Goal: Information Seeking & Learning: Find specific fact

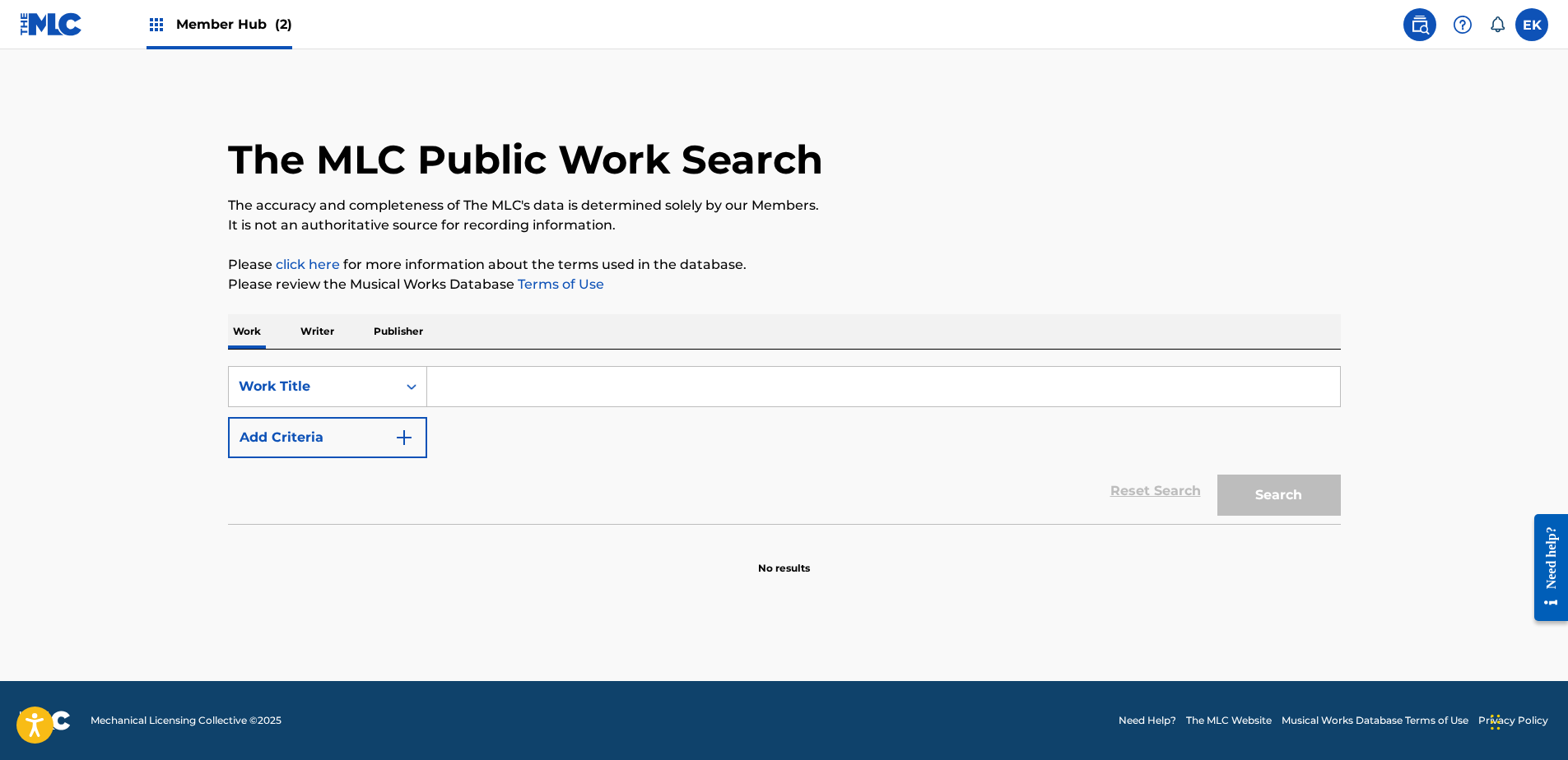
click at [474, 392] on input "Search Form" at bounding box center [883, 387] width 913 height 40
type input "Tanuki"
click at [1218, 475] on button "Search" at bounding box center [1279, 496] width 124 height 42
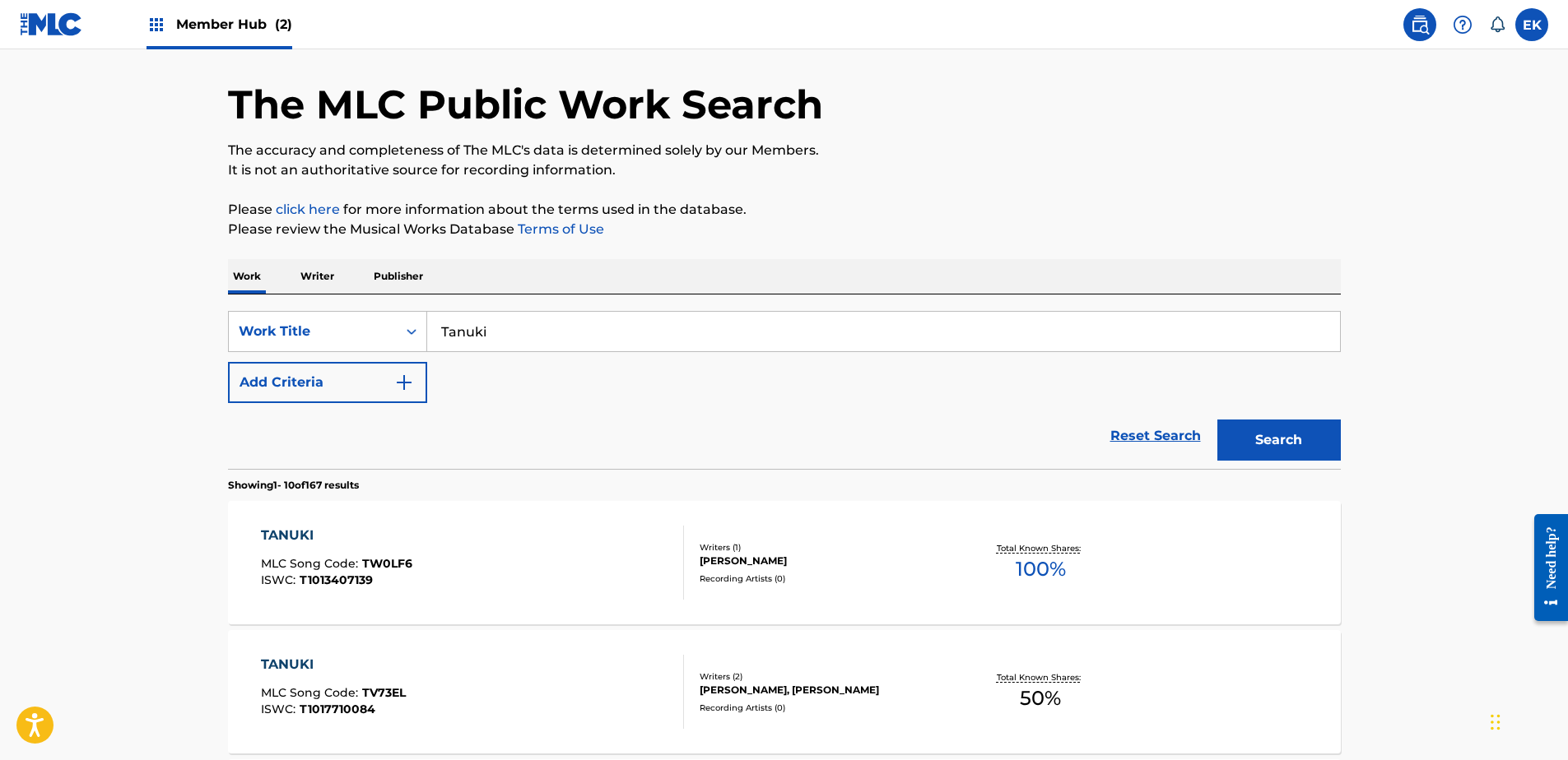
scroll to position [82, 0]
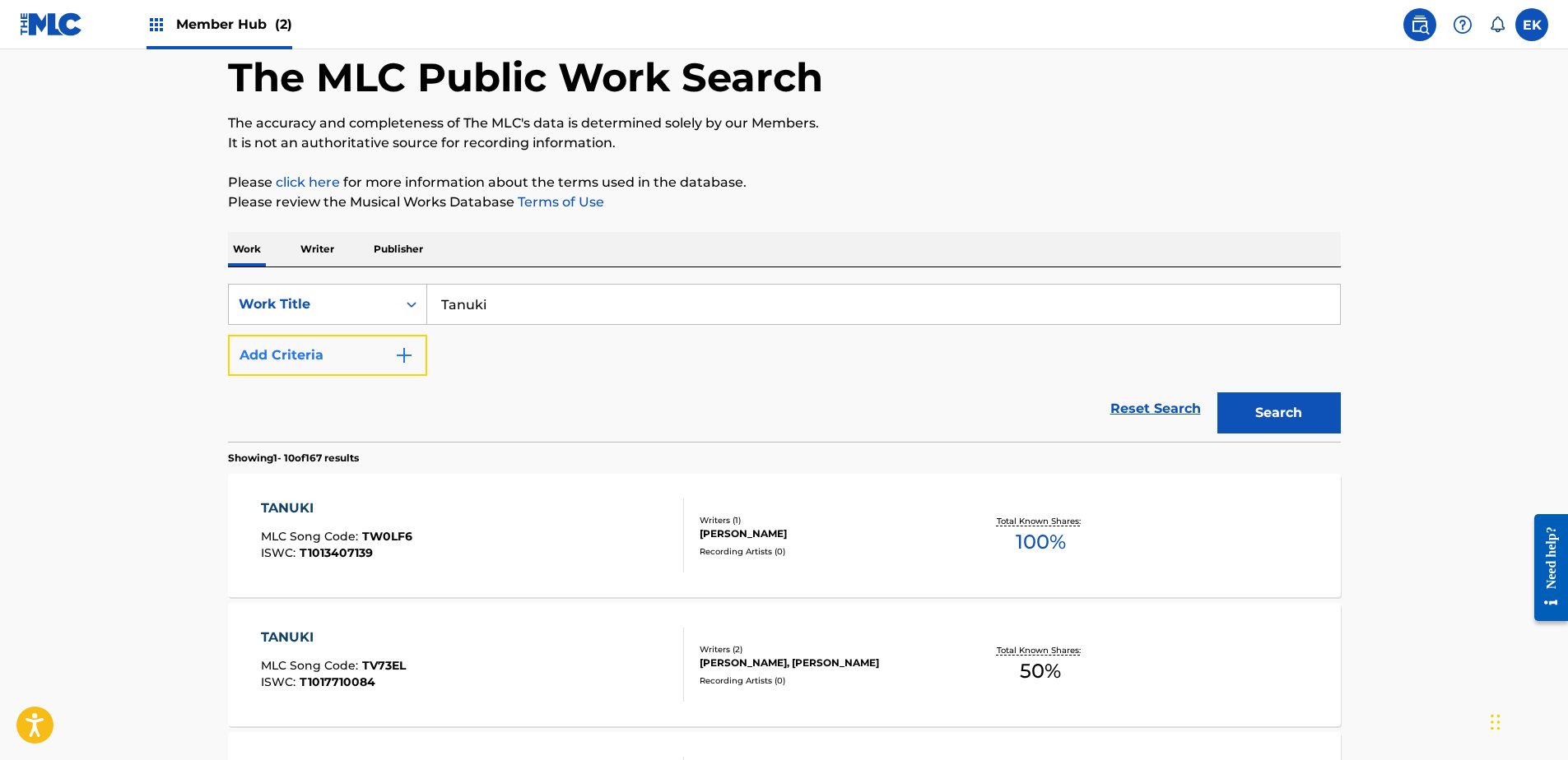
click at [320, 344] on button "Add Criteria" at bounding box center [327, 355] width 199 height 42
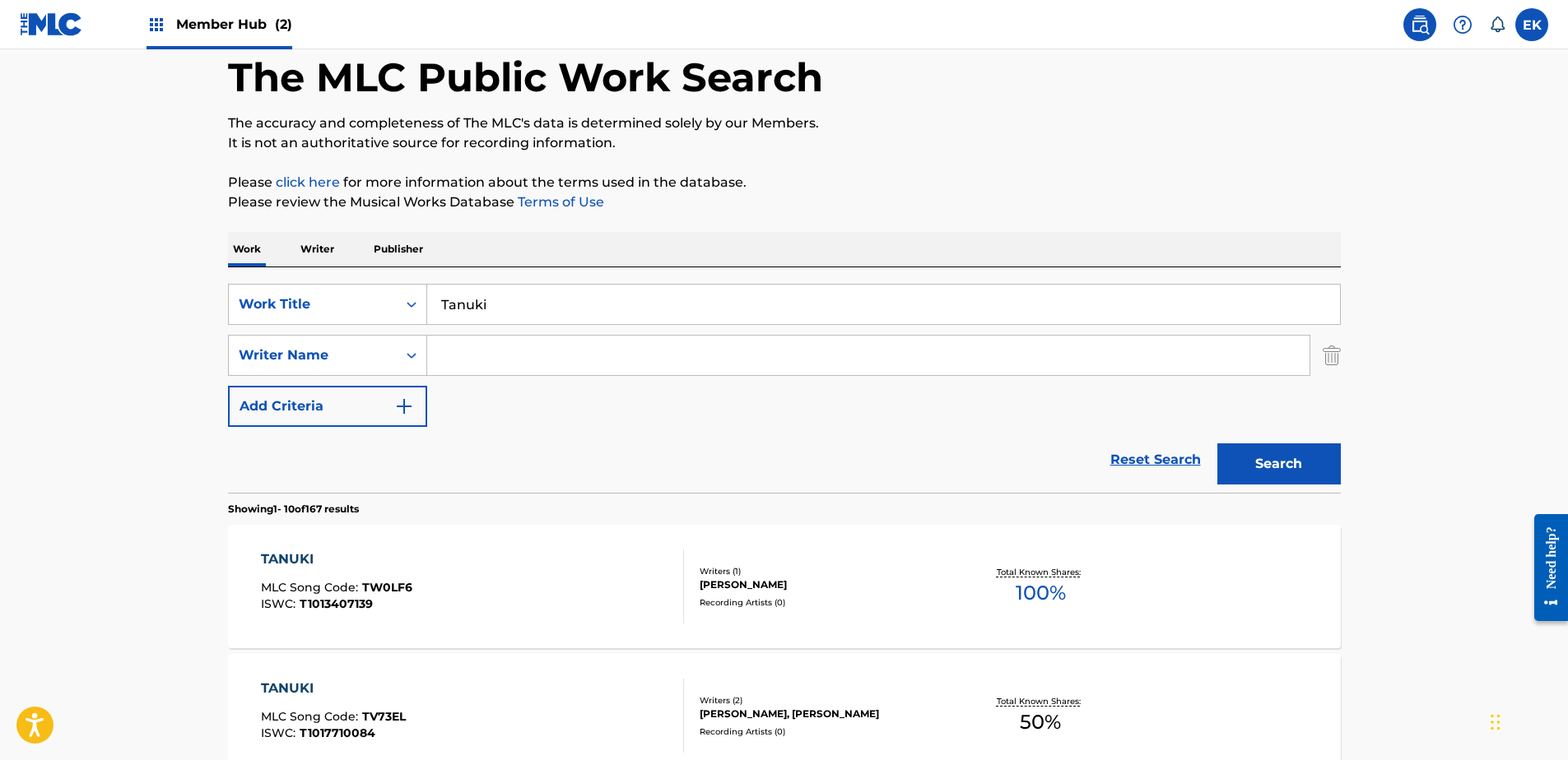
click at [488, 357] on input "Search Form" at bounding box center [867, 355] width 882 height 40
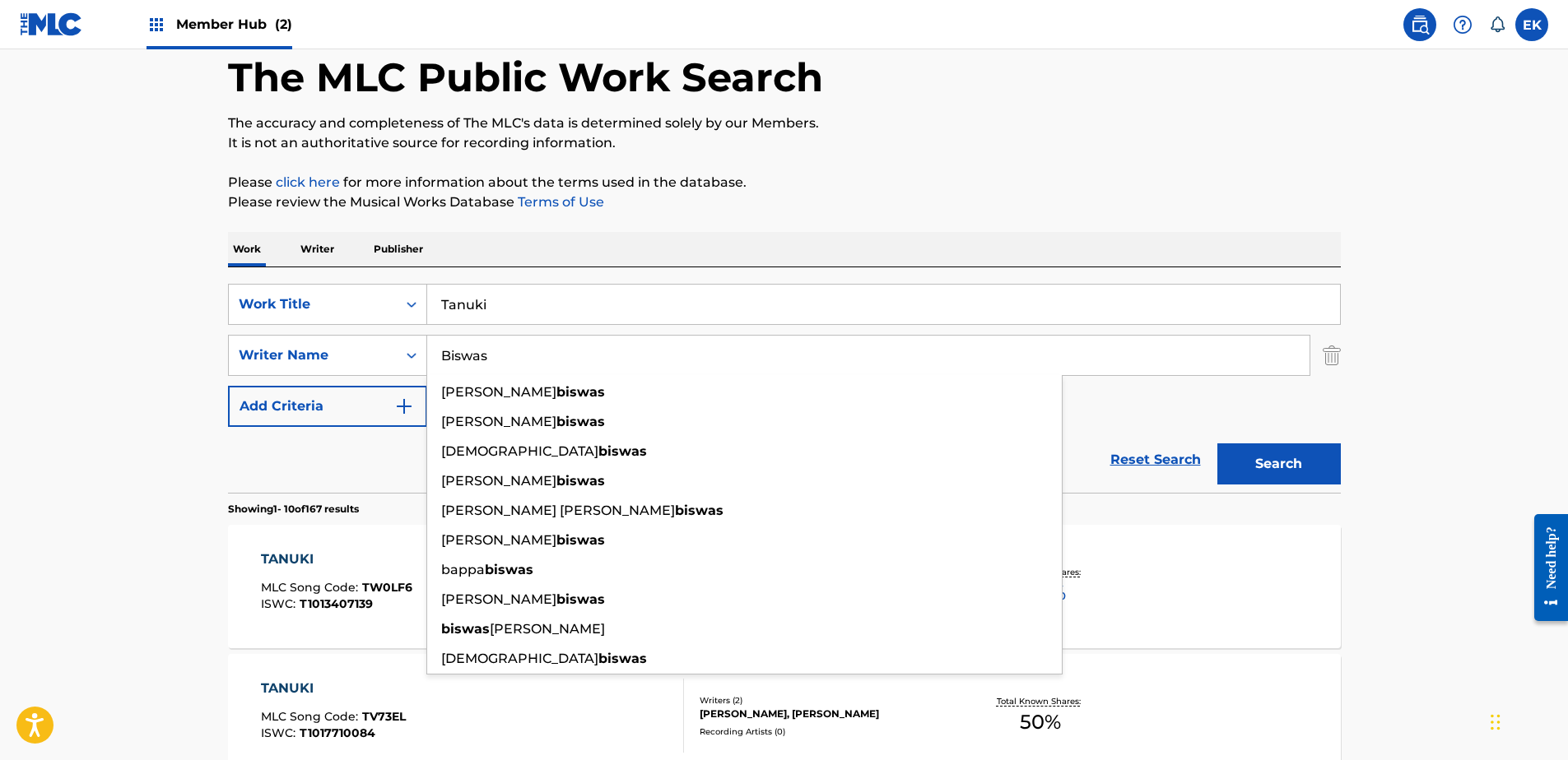
type input "Biswas"
click at [1305, 454] on button "Search" at bounding box center [1279, 464] width 124 height 42
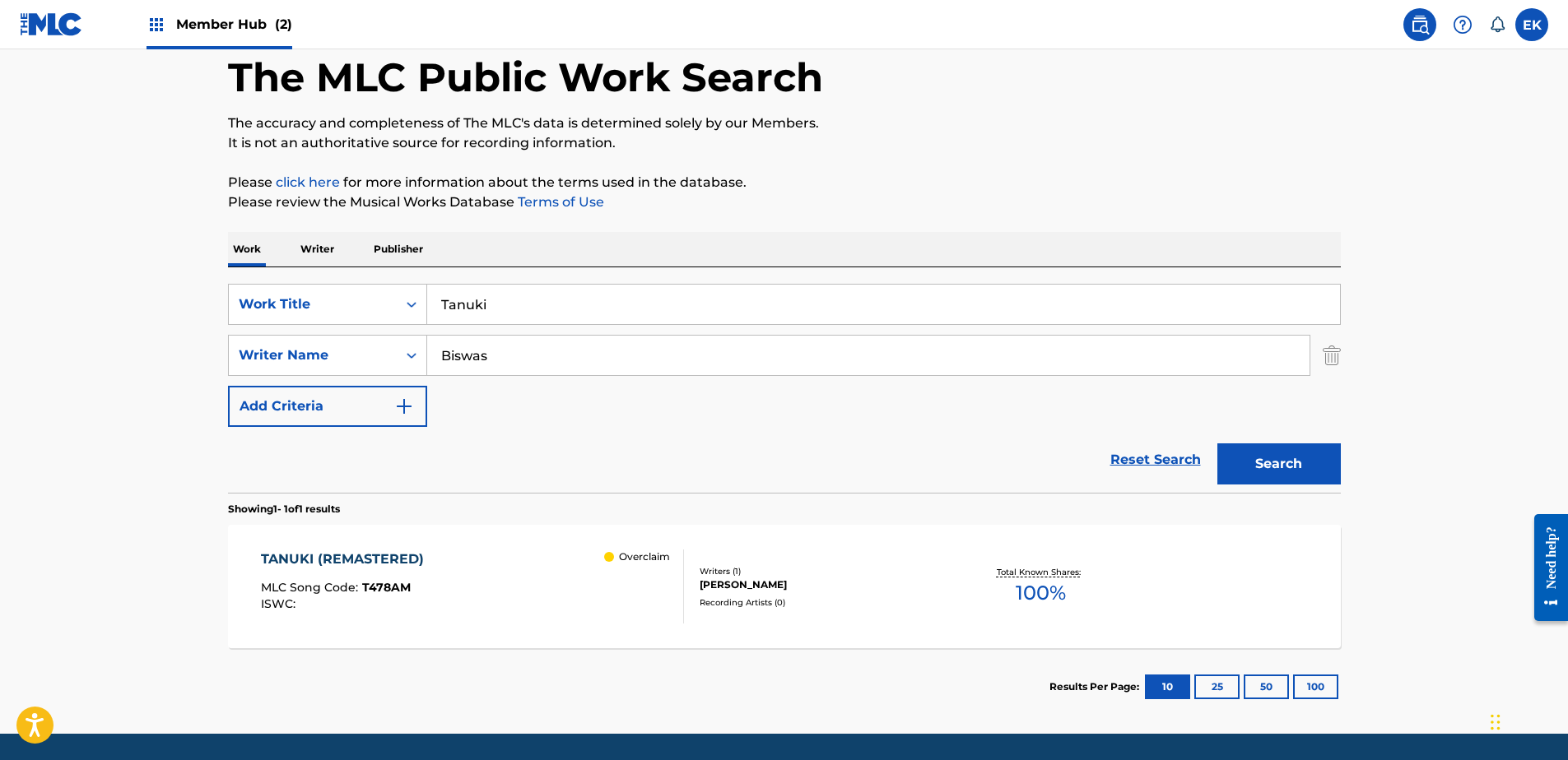
click at [608, 601] on div "Overclaim" at bounding box center [643, 586] width 79 height 74
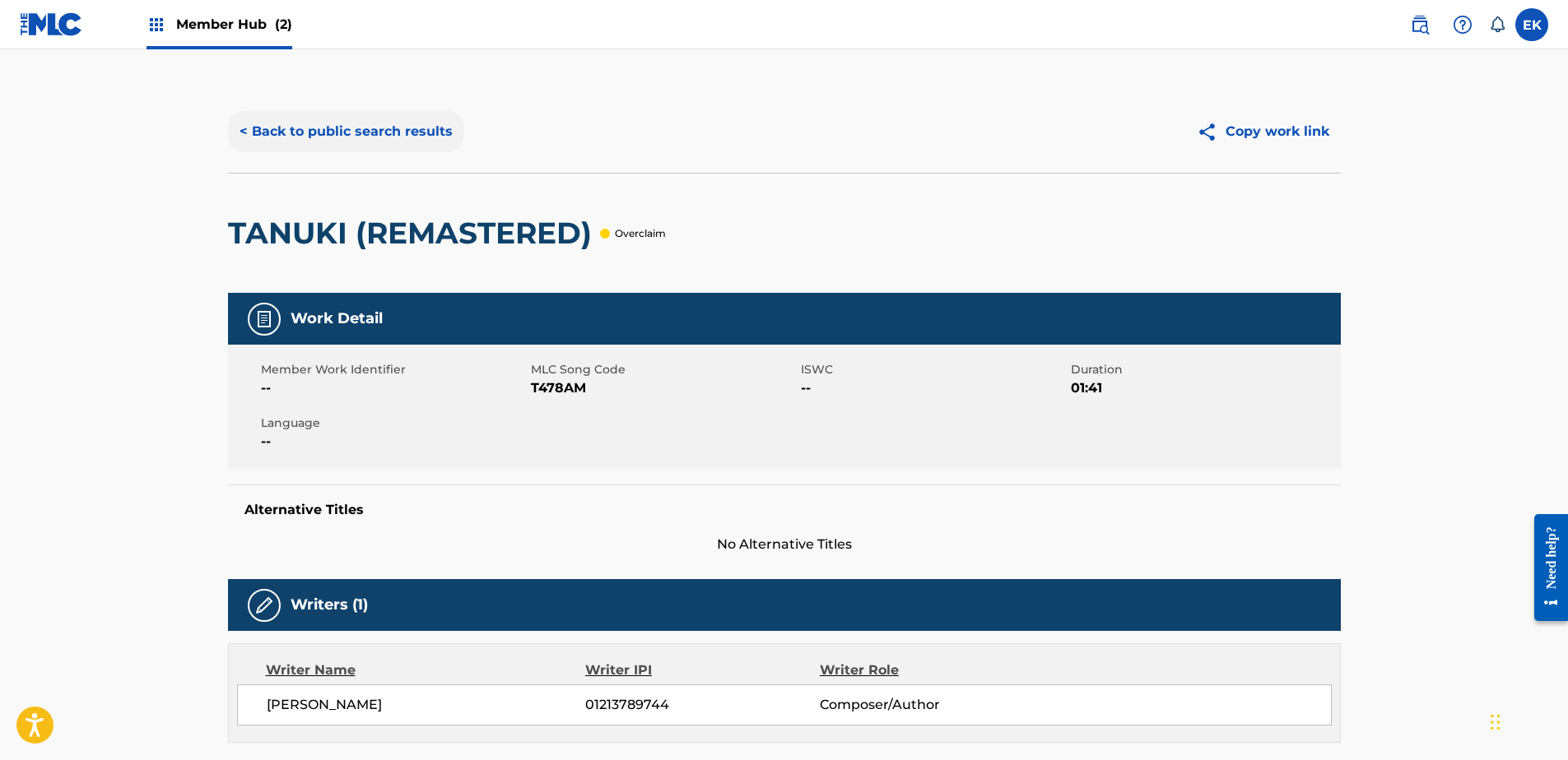
click at [270, 123] on button "< Back to public search results" at bounding box center [345, 132] width 237 height 42
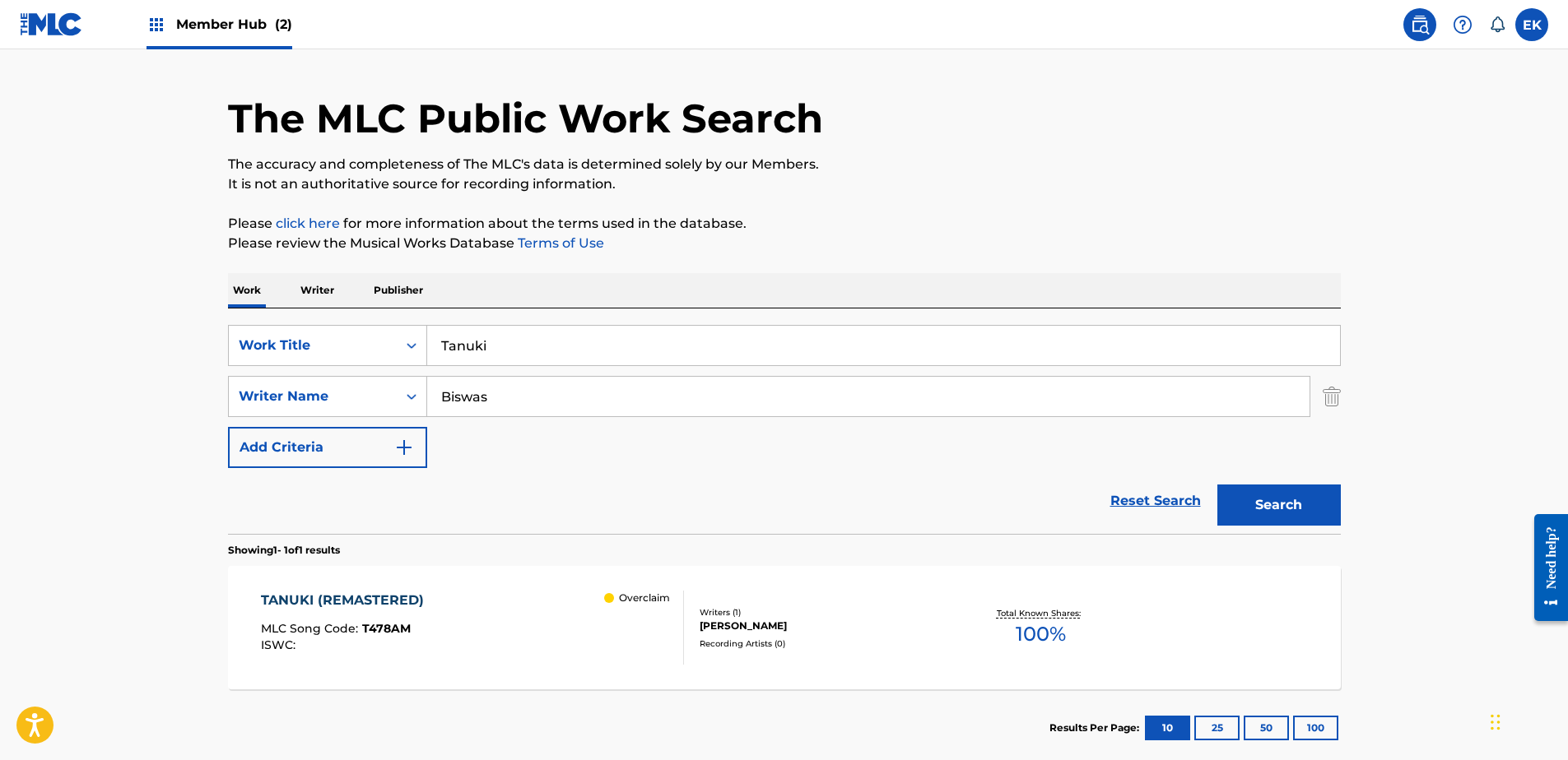
drag, startPoint x: 534, startPoint y: 346, endPoint x: 487, endPoint y: 357, distance: 48.3
click at [350, 353] on div "SearchWithCriteria0d7df179-0951-4bec-8528-4dcffb942a79 Work Title Tanuki" at bounding box center [784, 345] width 1113 height 42
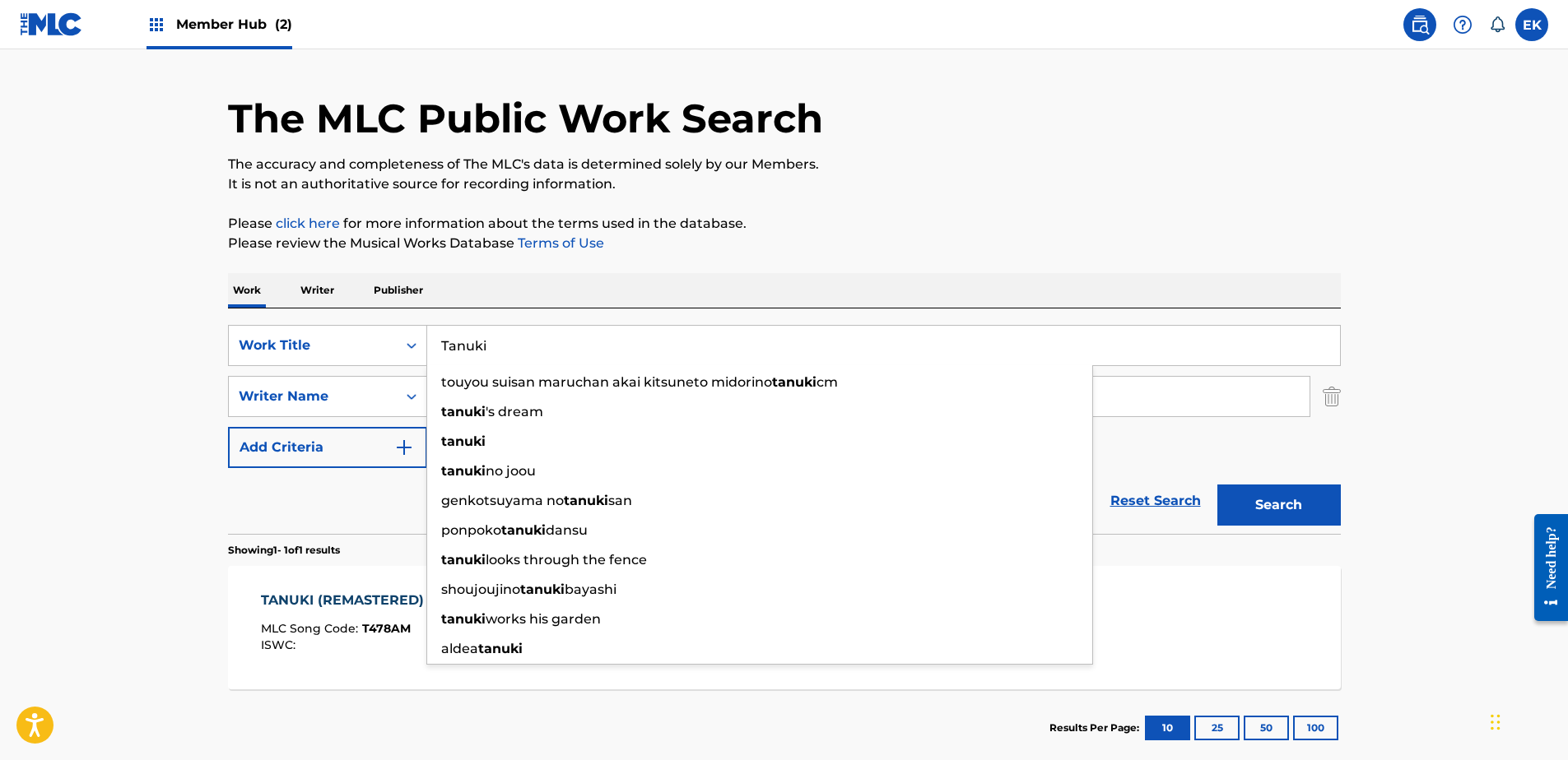
paste input "Breakout"
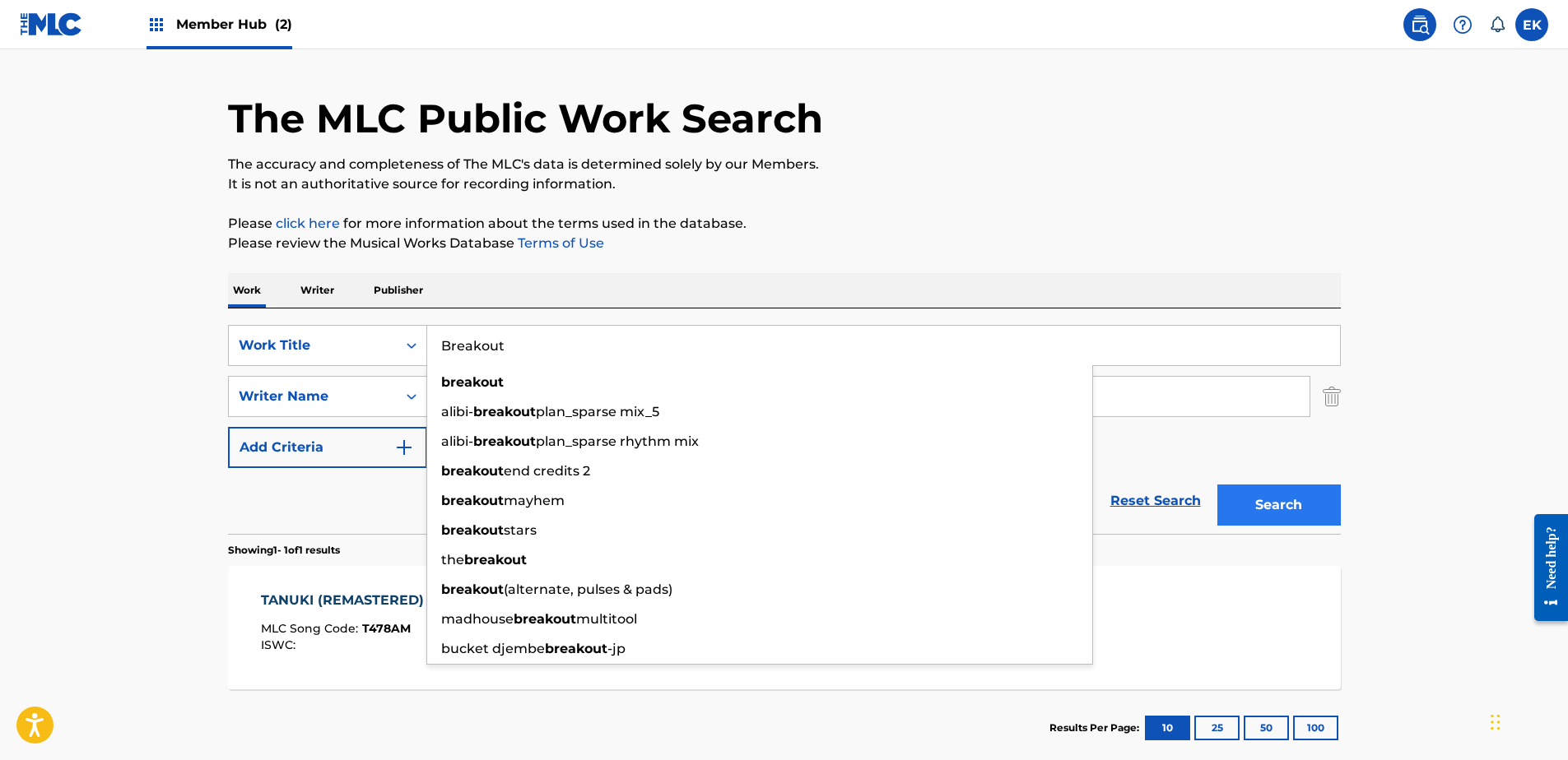
type input "Breakout"
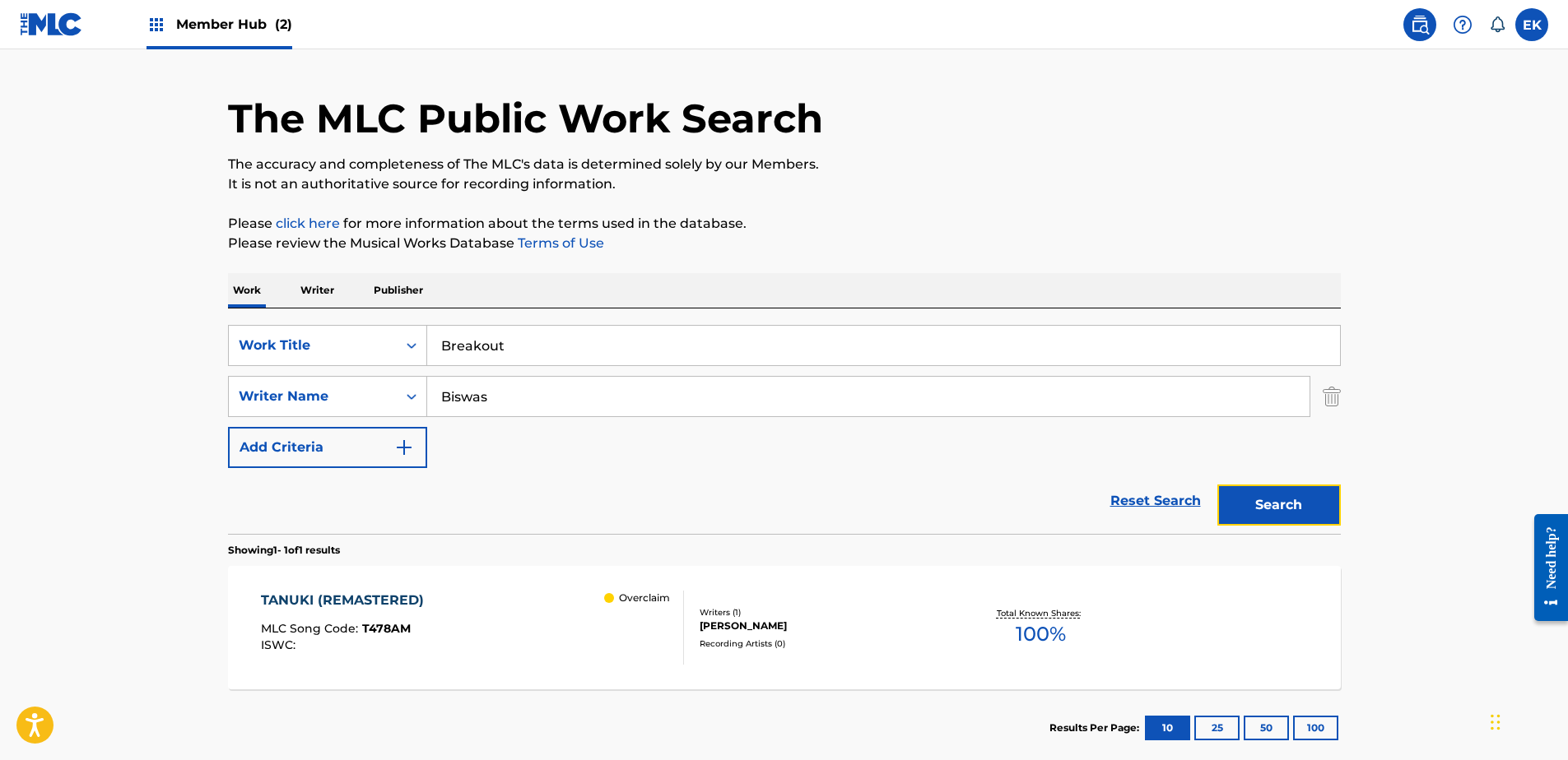
drag, startPoint x: 1330, startPoint y: 510, endPoint x: 1268, endPoint y: 502, distance: 62.5
click at [1328, 510] on button "Search" at bounding box center [1279, 506] width 124 height 42
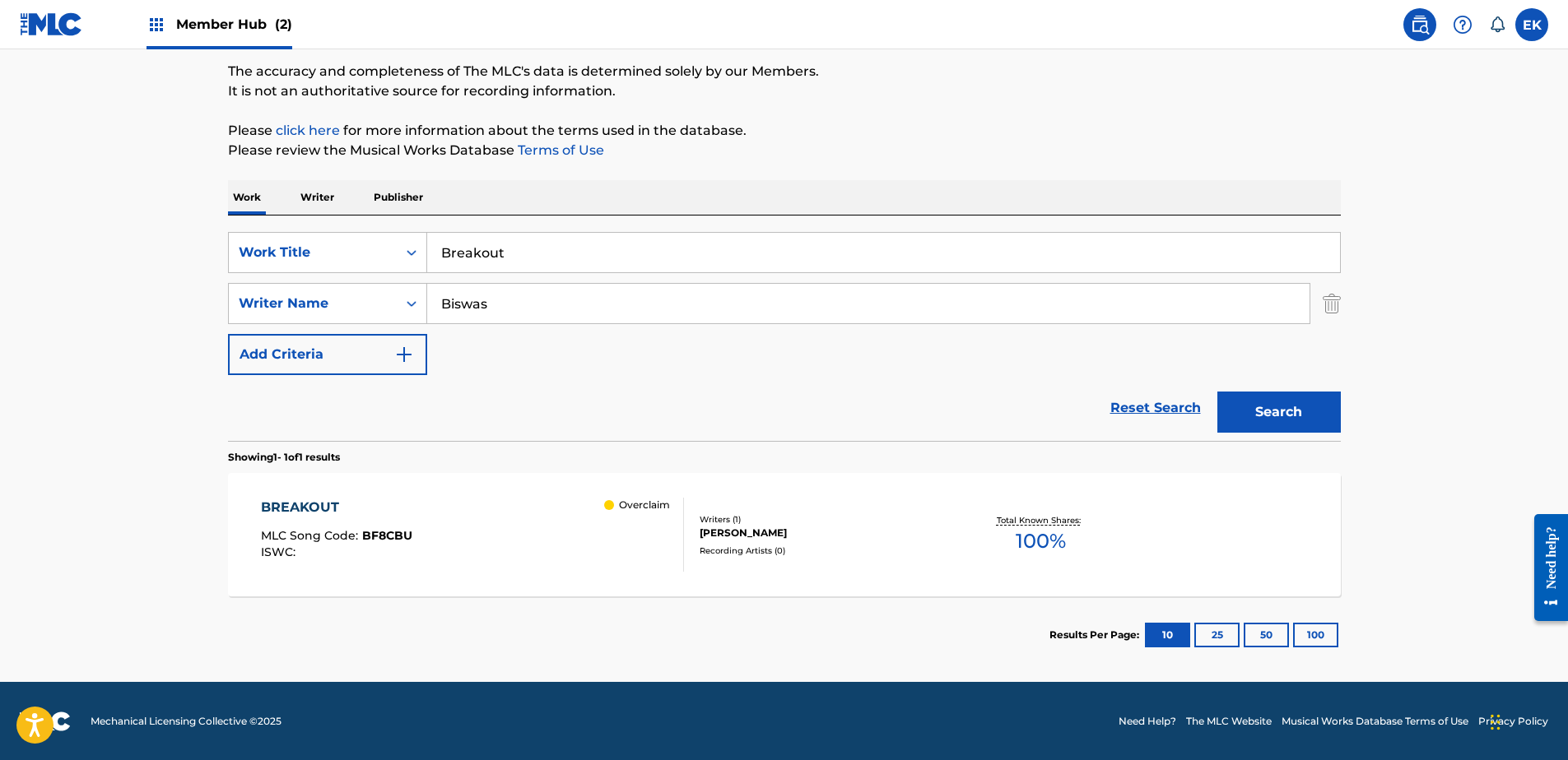
scroll to position [135, 0]
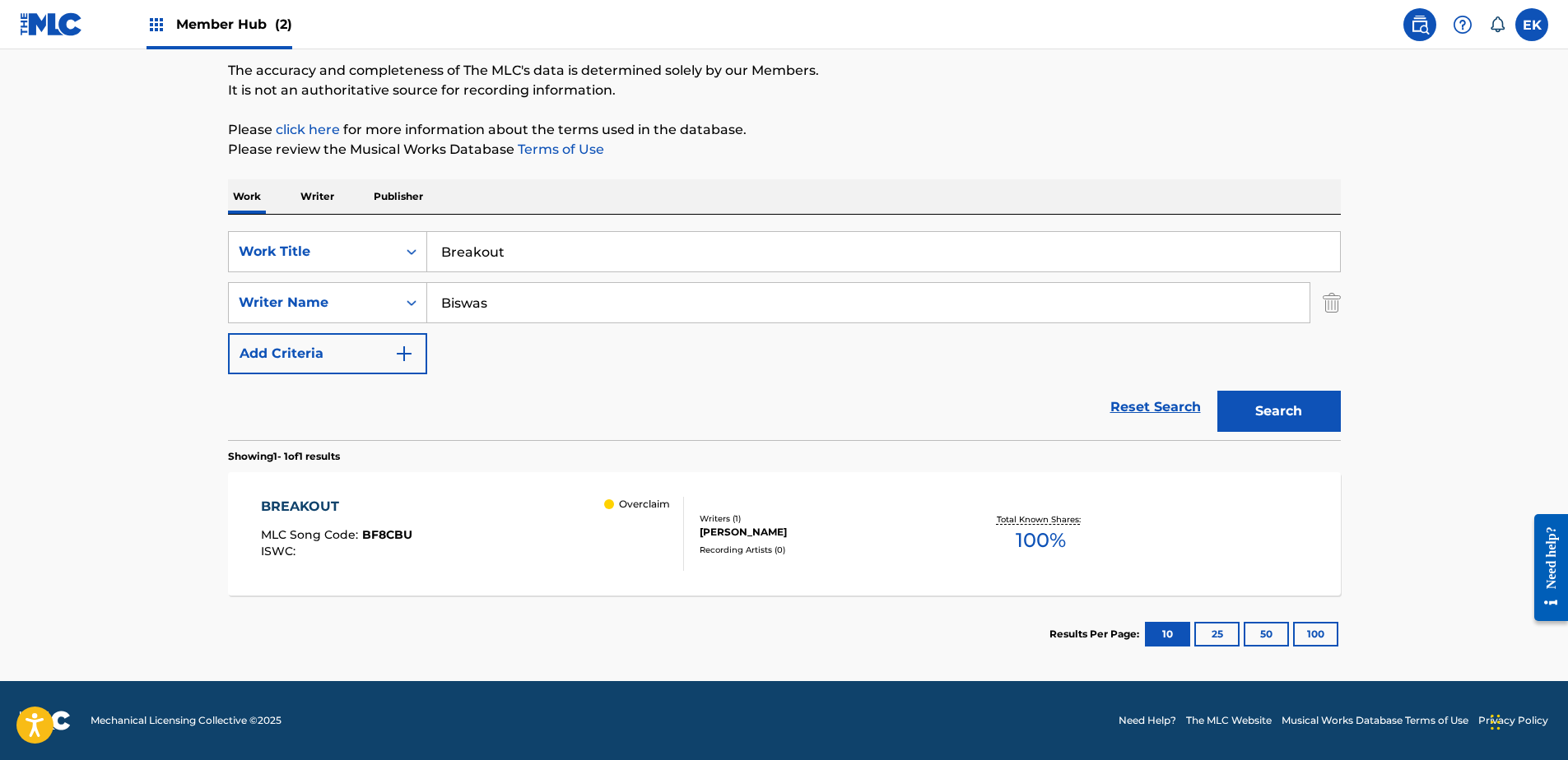
click at [444, 572] on div "BREAKOUT MLC Song Code : BF8CBU ISWC : Overclaim Writers ( 1 ) [PERSON_NAME] Re…" at bounding box center [784, 533] width 1113 height 124
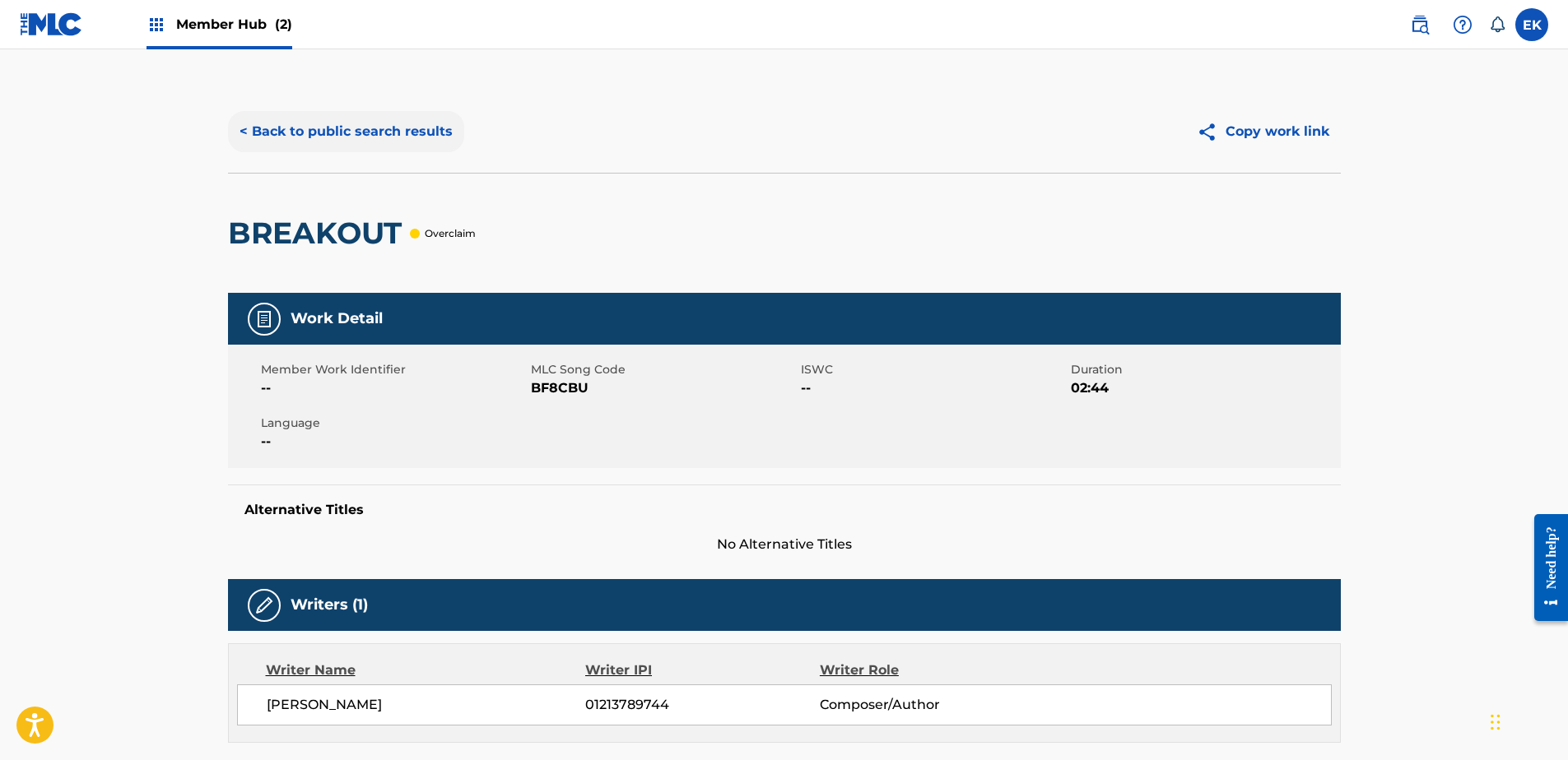
click at [328, 143] on button "< Back to public search results" at bounding box center [345, 132] width 237 height 42
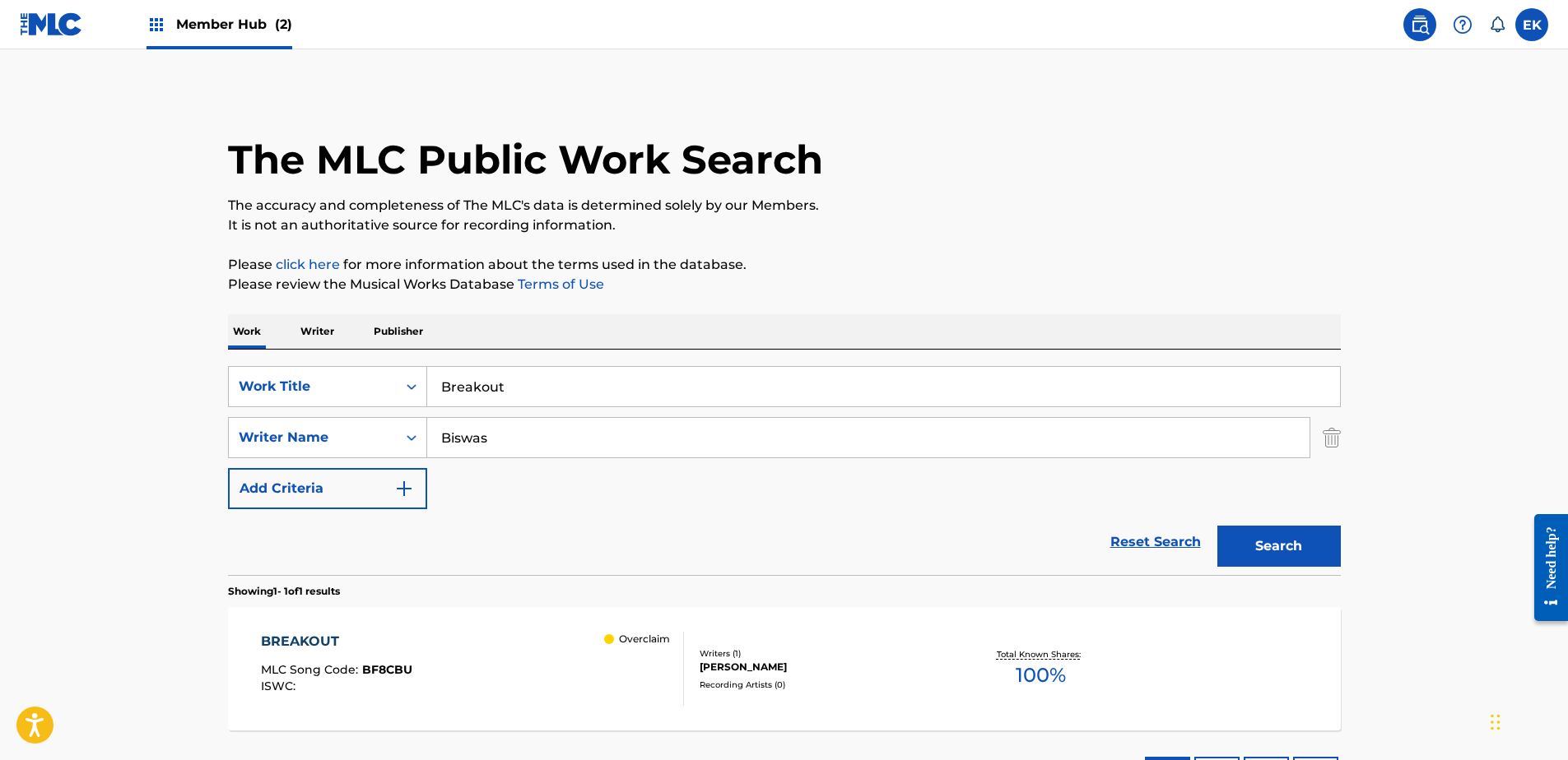
scroll to position [42, 0]
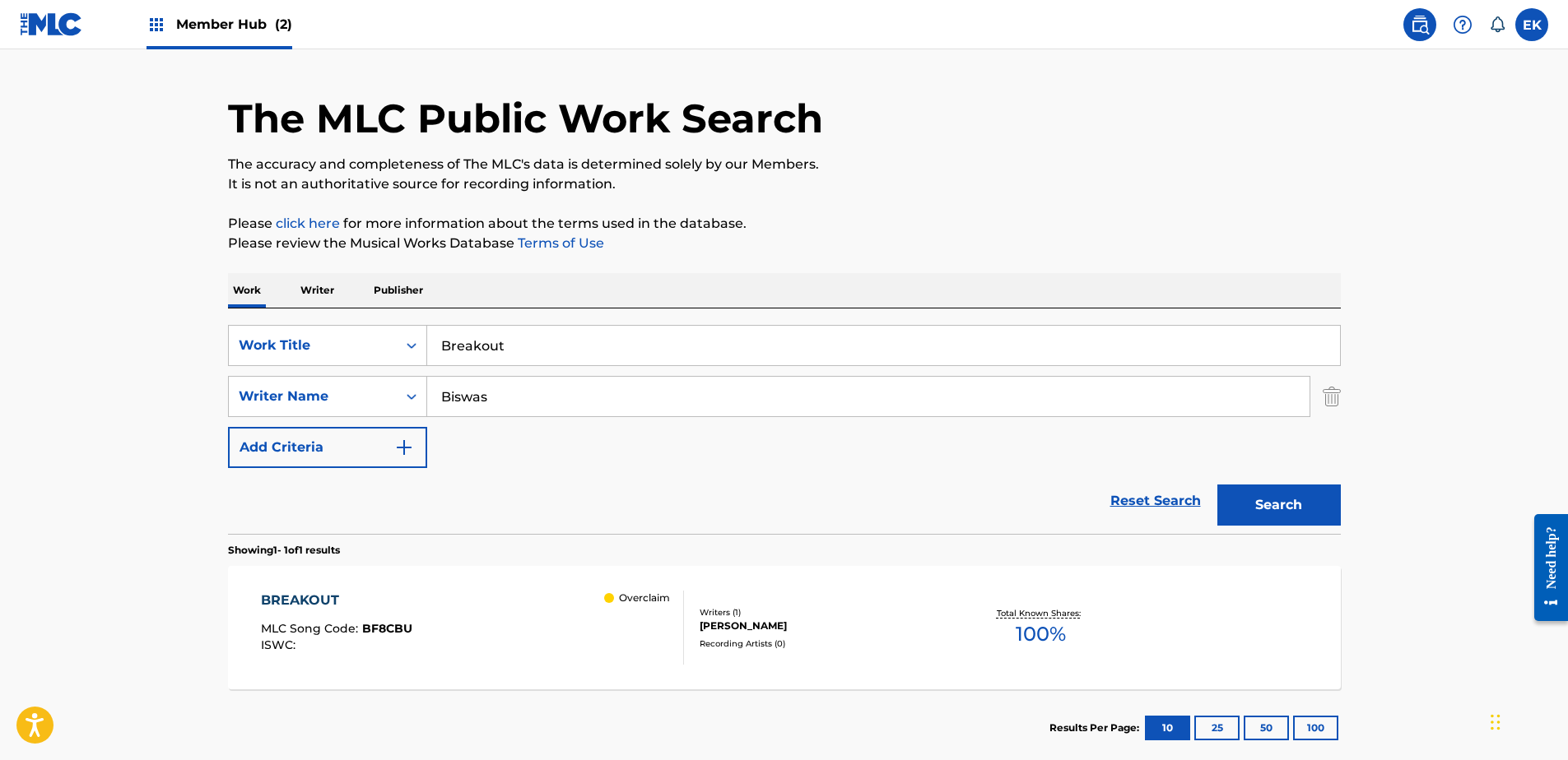
click at [583, 348] on input "Breakout" at bounding box center [883, 345] width 913 height 40
click at [1218, 485] on button "Search" at bounding box center [1279, 506] width 124 height 42
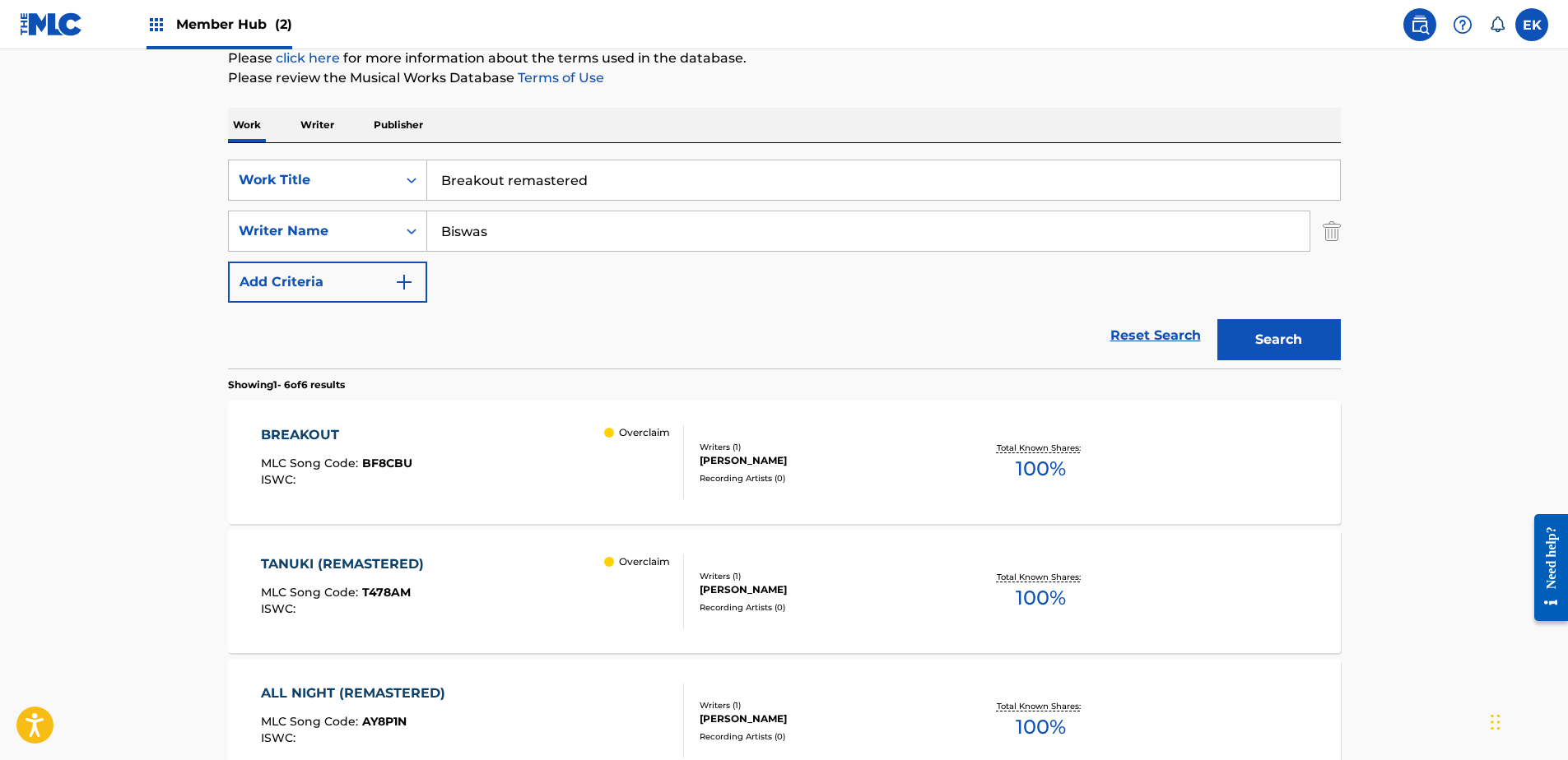
scroll to position [206, 0]
drag, startPoint x: 620, startPoint y: 178, endPoint x: 423, endPoint y: 166, distance: 197.4
click at [423, 166] on div "SearchWithCriteria0d7df179-0951-4bec-8528-4dcffb942a79 Work Title Breakout rema…" at bounding box center [784, 181] width 1113 height 42
paste input "Catching Shadows"
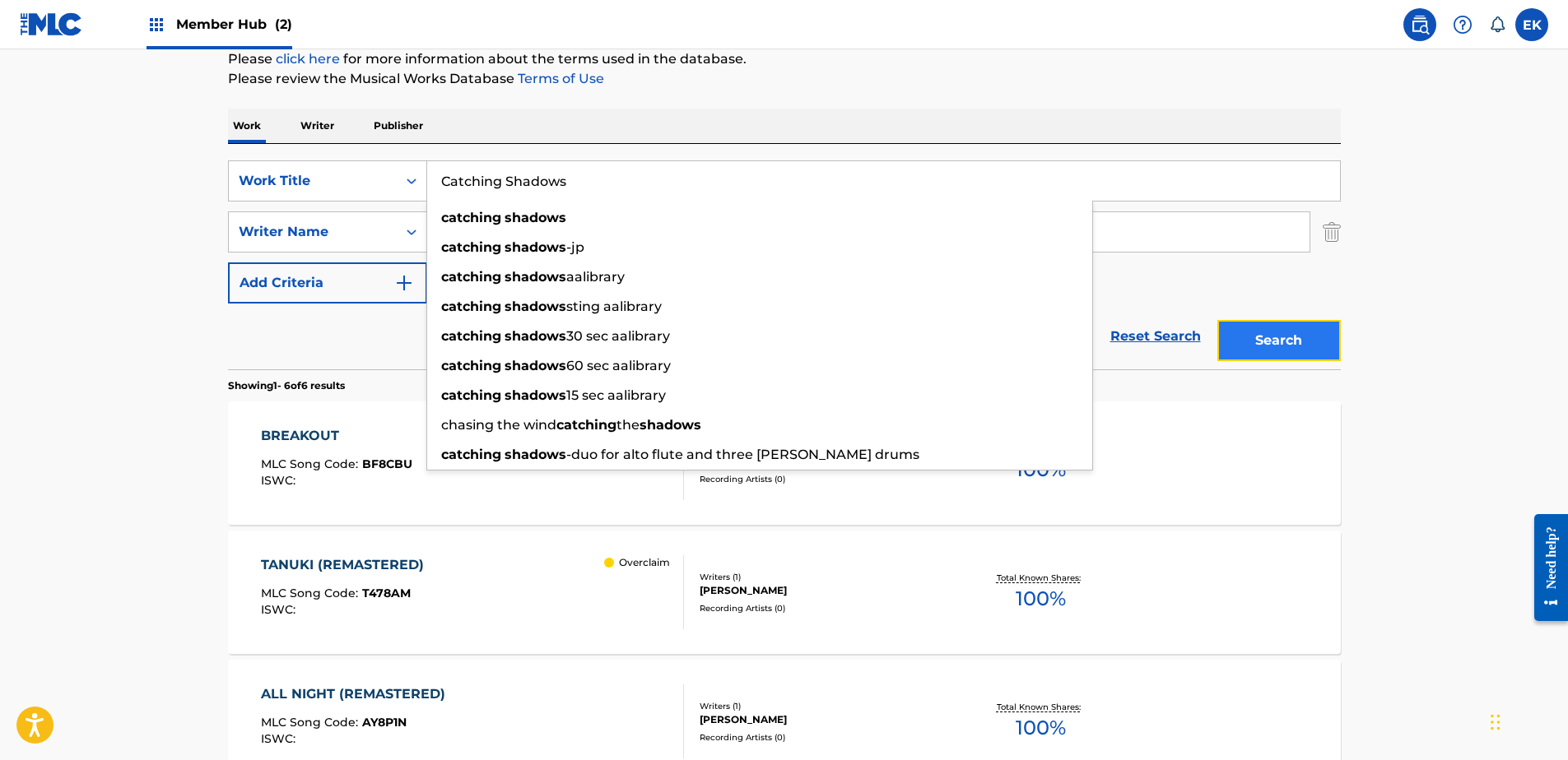
click at [1297, 344] on button "Search" at bounding box center [1279, 340] width 124 height 42
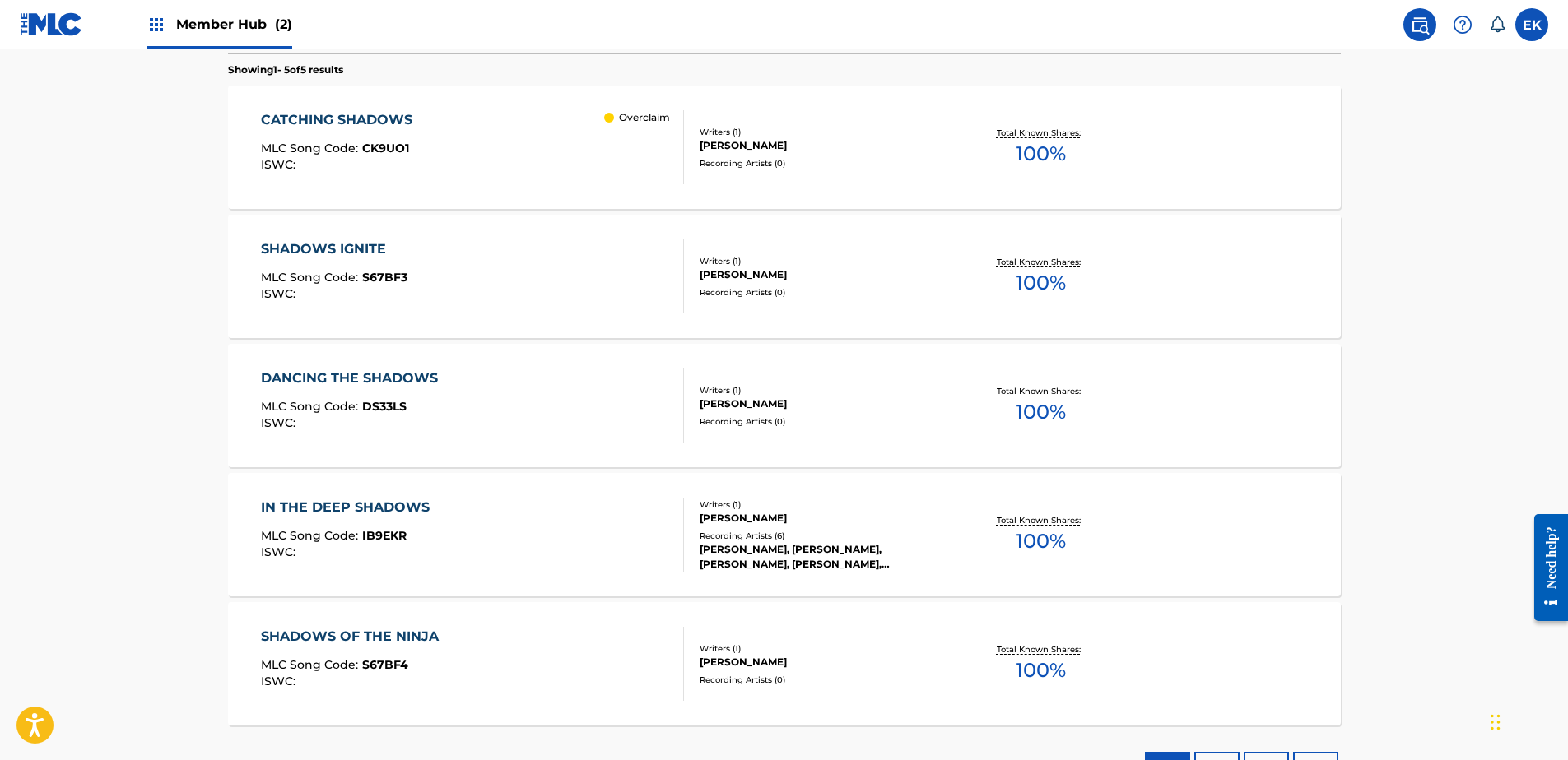
scroll to position [240, 0]
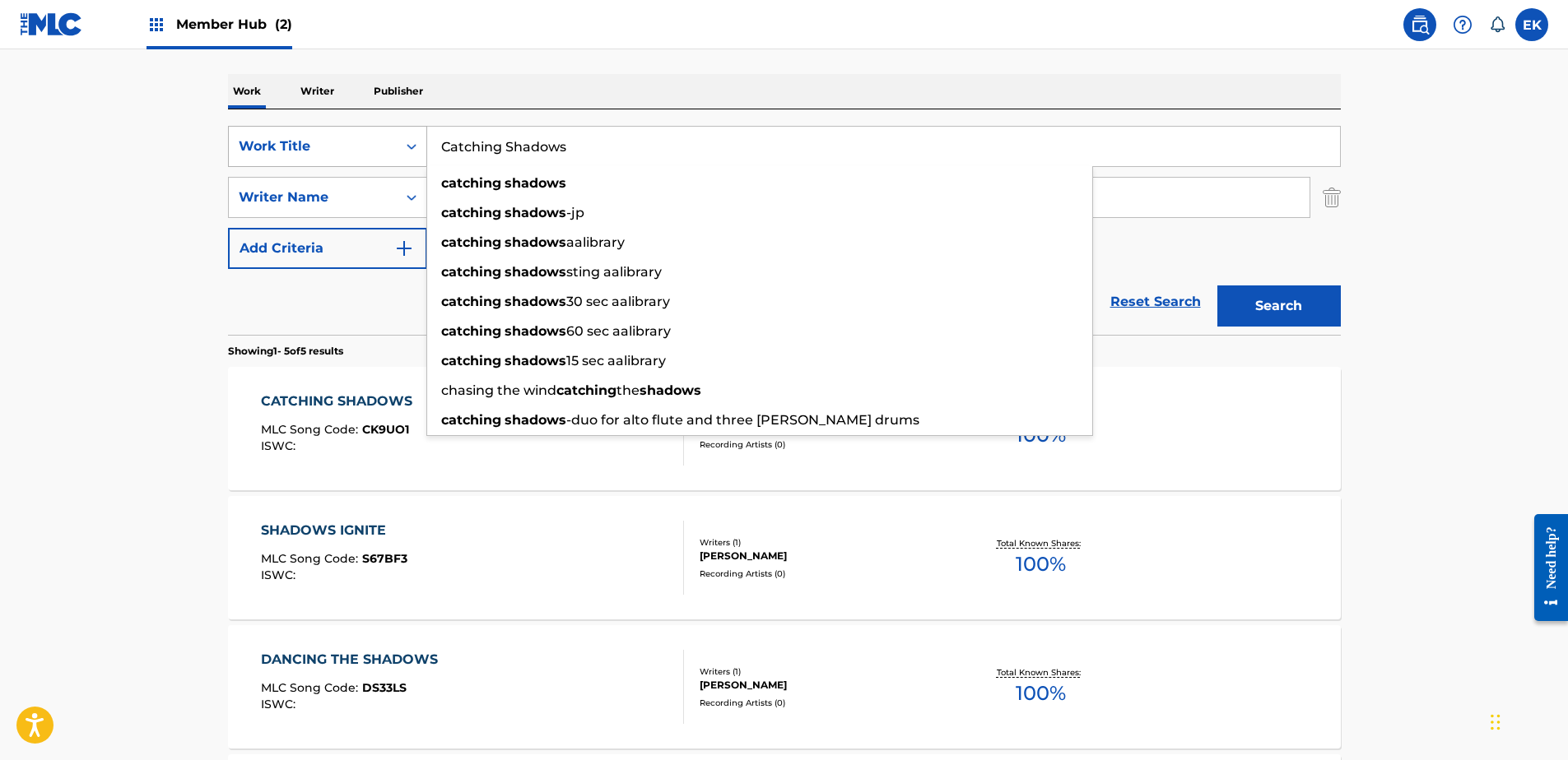
drag, startPoint x: 605, startPoint y: 153, endPoint x: 392, endPoint y: 155, distance: 213.0
click at [392, 155] on div "SearchWithCriteria0d7df179-0951-4bec-8528-4dcffb942a79 Work Title Catching Shad…" at bounding box center [784, 146] width 1113 height 42
drag, startPoint x: 593, startPoint y: 143, endPoint x: 413, endPoint y: 145, distance: 180.0
click at [413, 145] on div "SearchWithCriteria0d7df179-0951-4bec-8528-4dcffb942a79 Work Title Catching Shad…" at bounding box center [784, 146] width 1113 height 42
paste input "Euphoria"
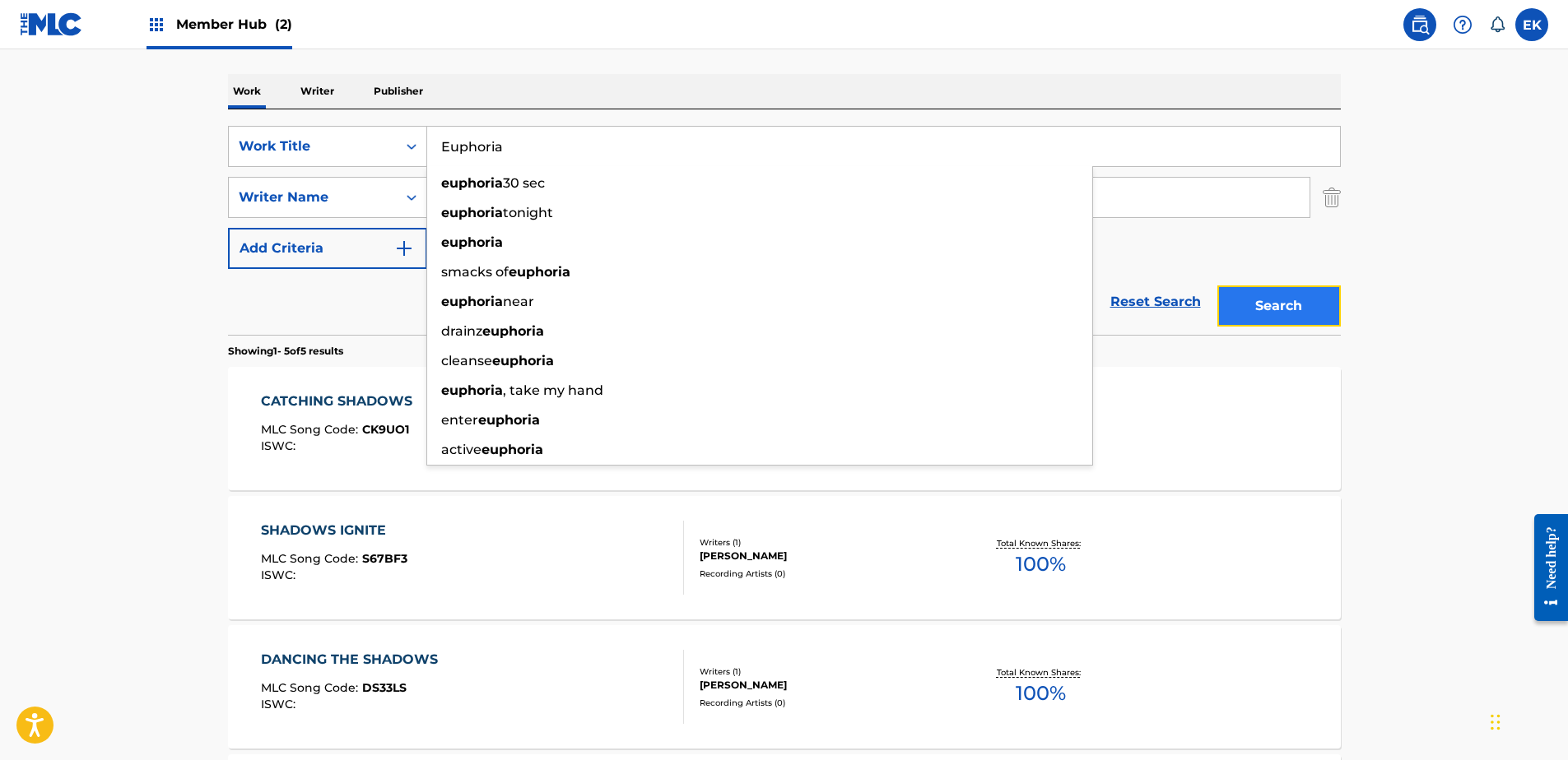
click at [1245, 310] on button "Search" at bounding box center [1279, 306] width 124 height 42
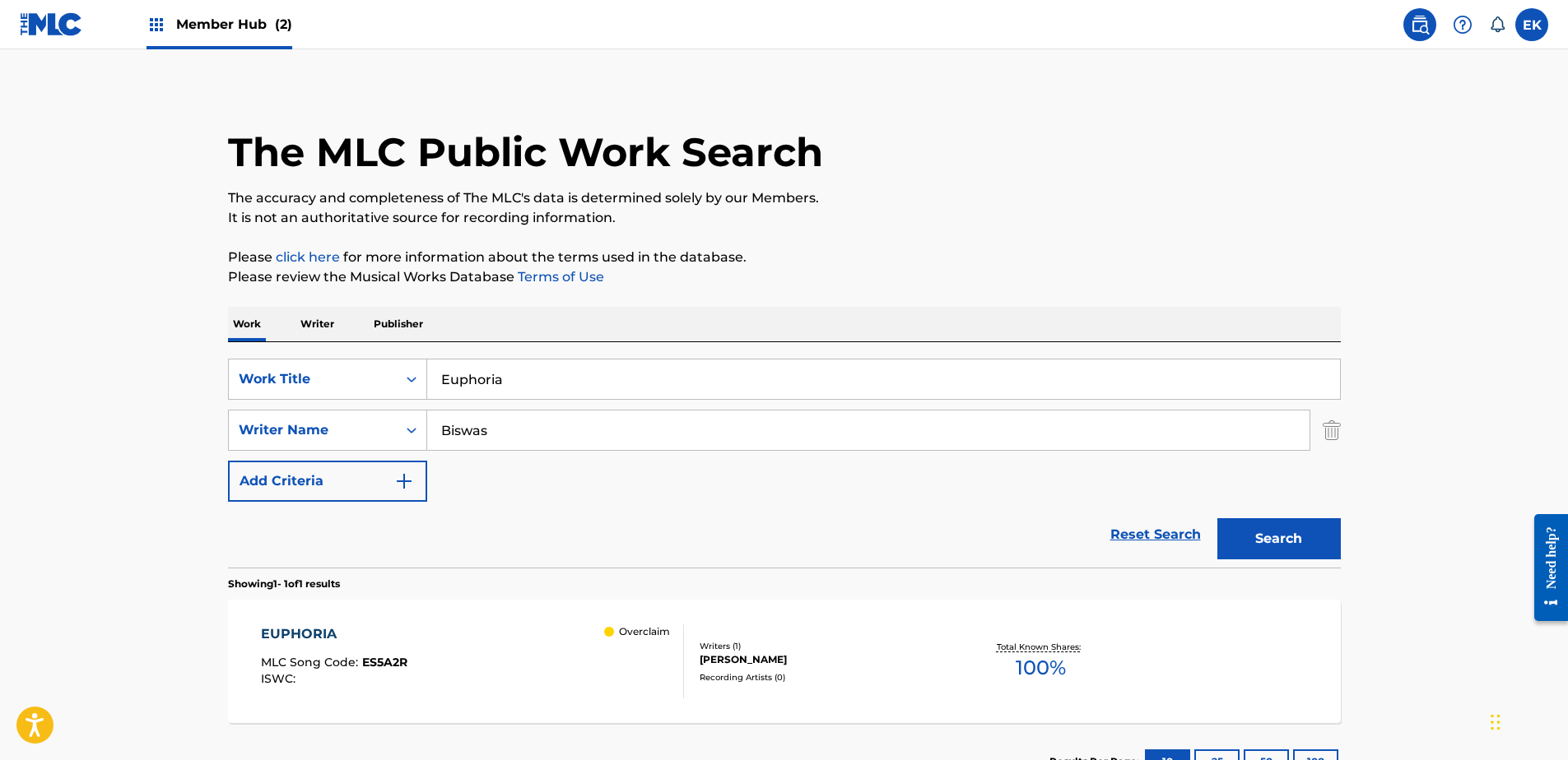
scroll to position [135, 0]
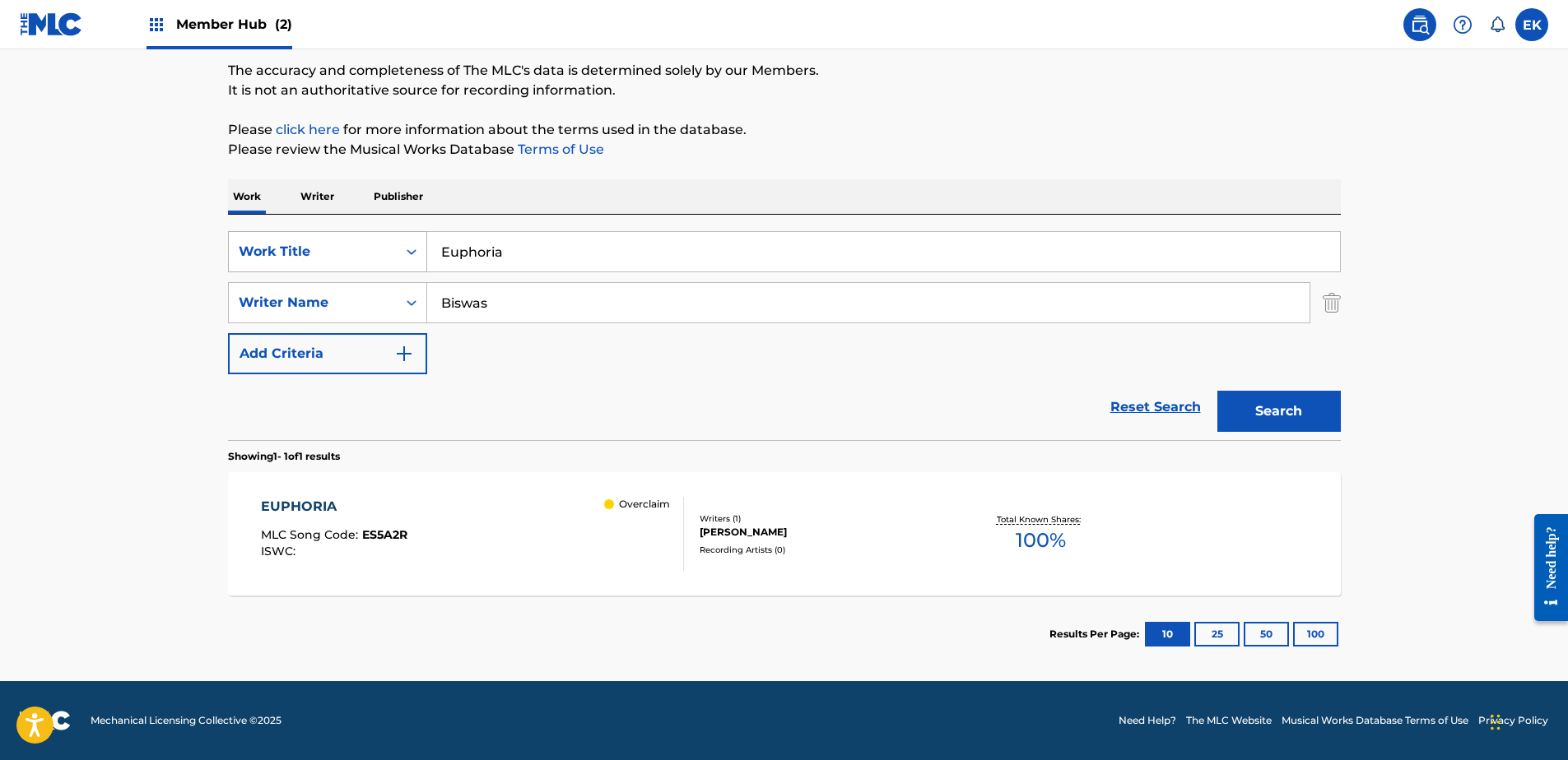
drag, startPoint x: 522, startPoint y: 253, endPoint x: 406, endPoint y: 251, distance: 116.0
click at [404, 252] on div "SearchWithCriteria0d7df179-0951-4bec-8528-4dcffb942a79 Work Title Euphoria" at bounding box center [784, 252] width 1113 height 42
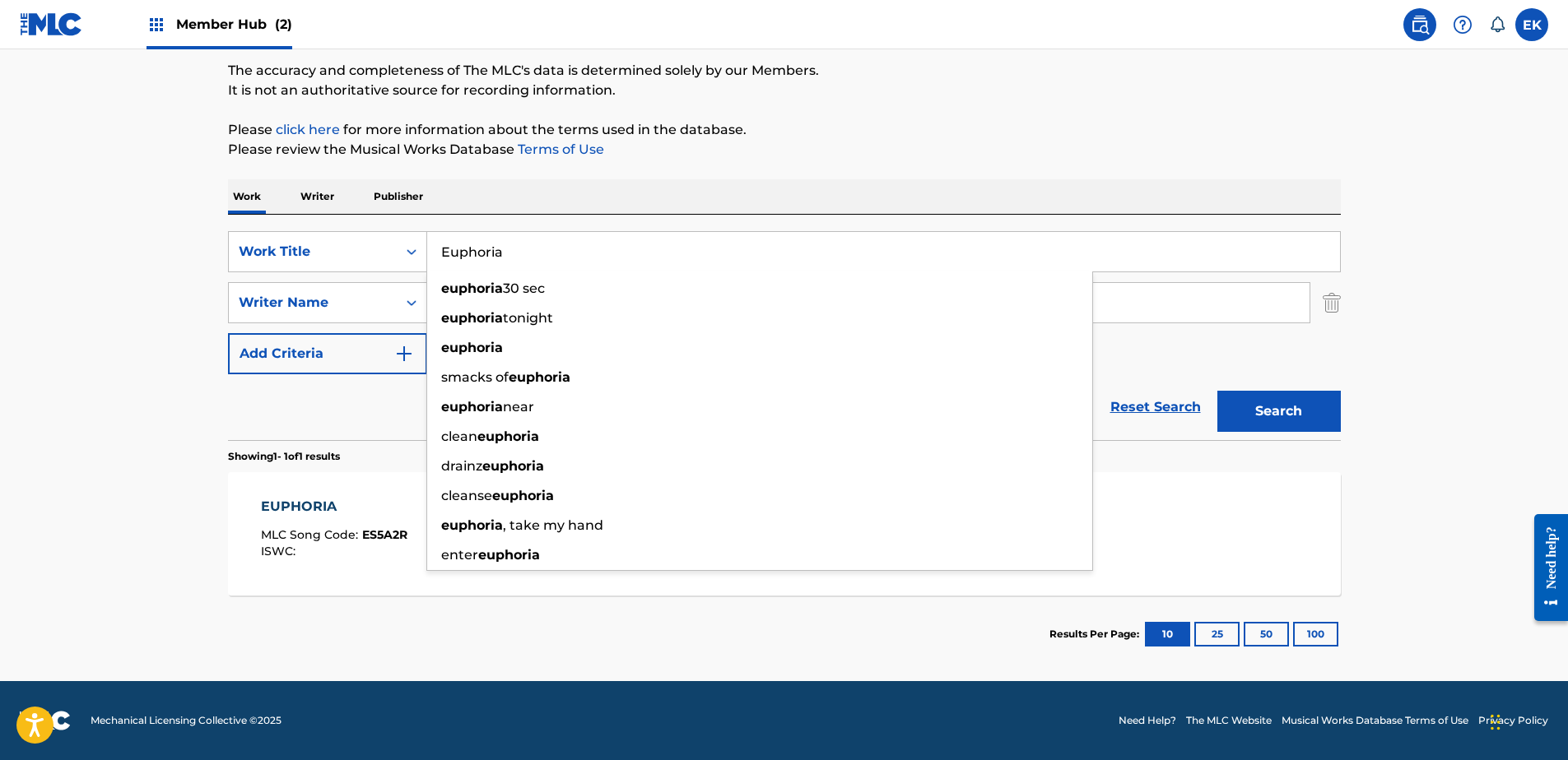
paste input "Farewell Night"
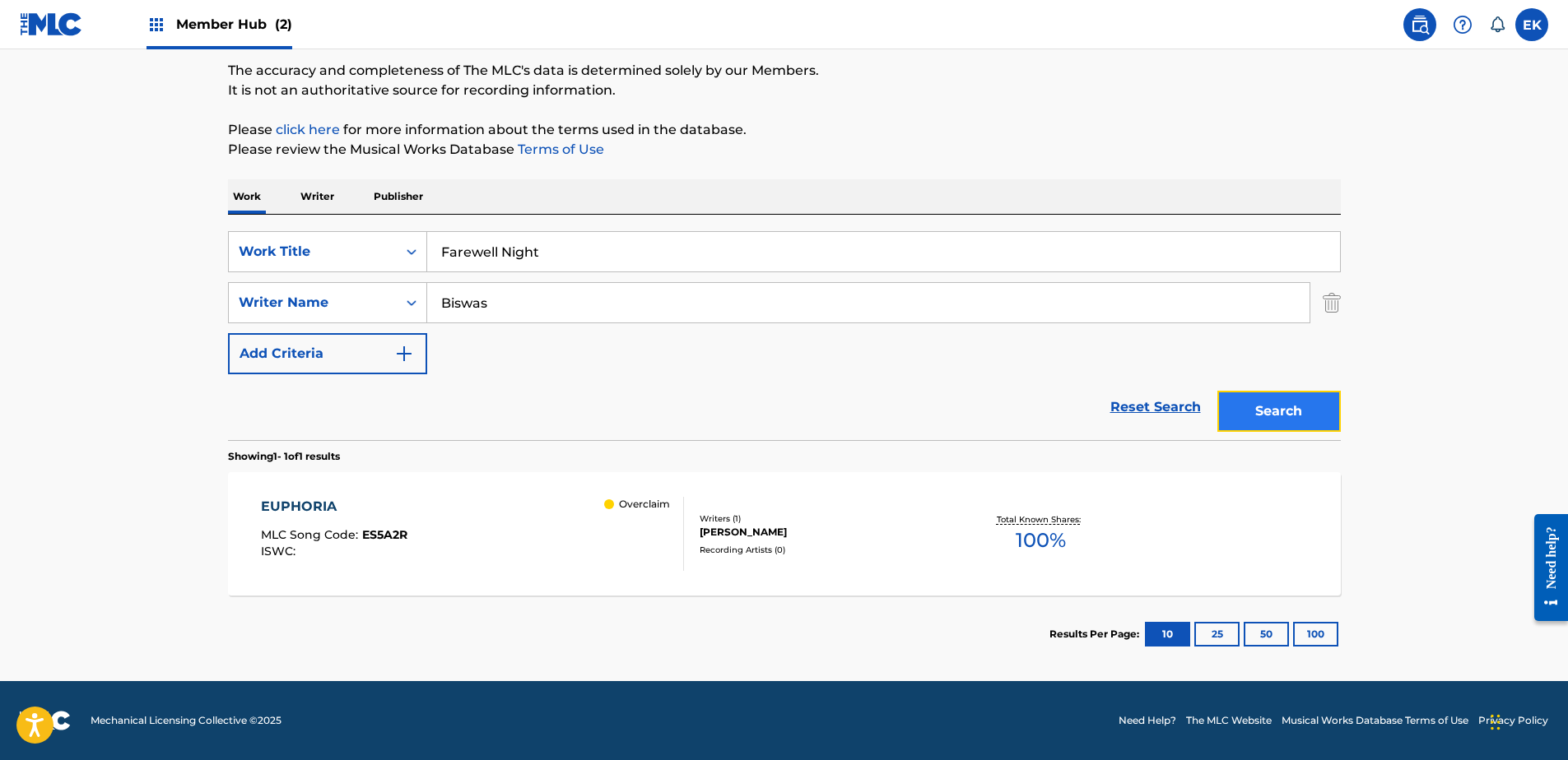
click at [1279, 427] on button "Search" at bounding box center [1279, 412] width 124 height 42
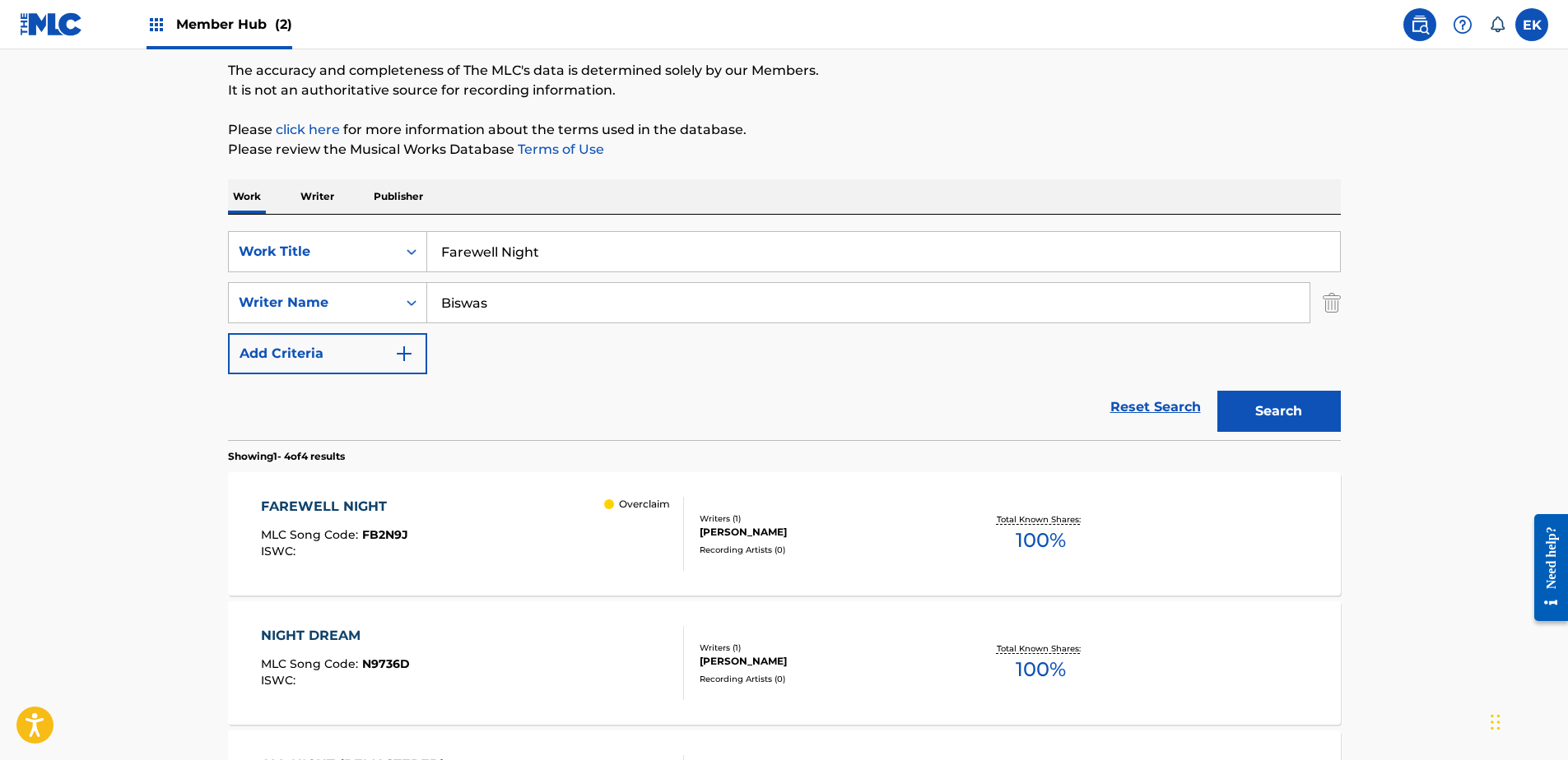
scroll to position [300, 0]
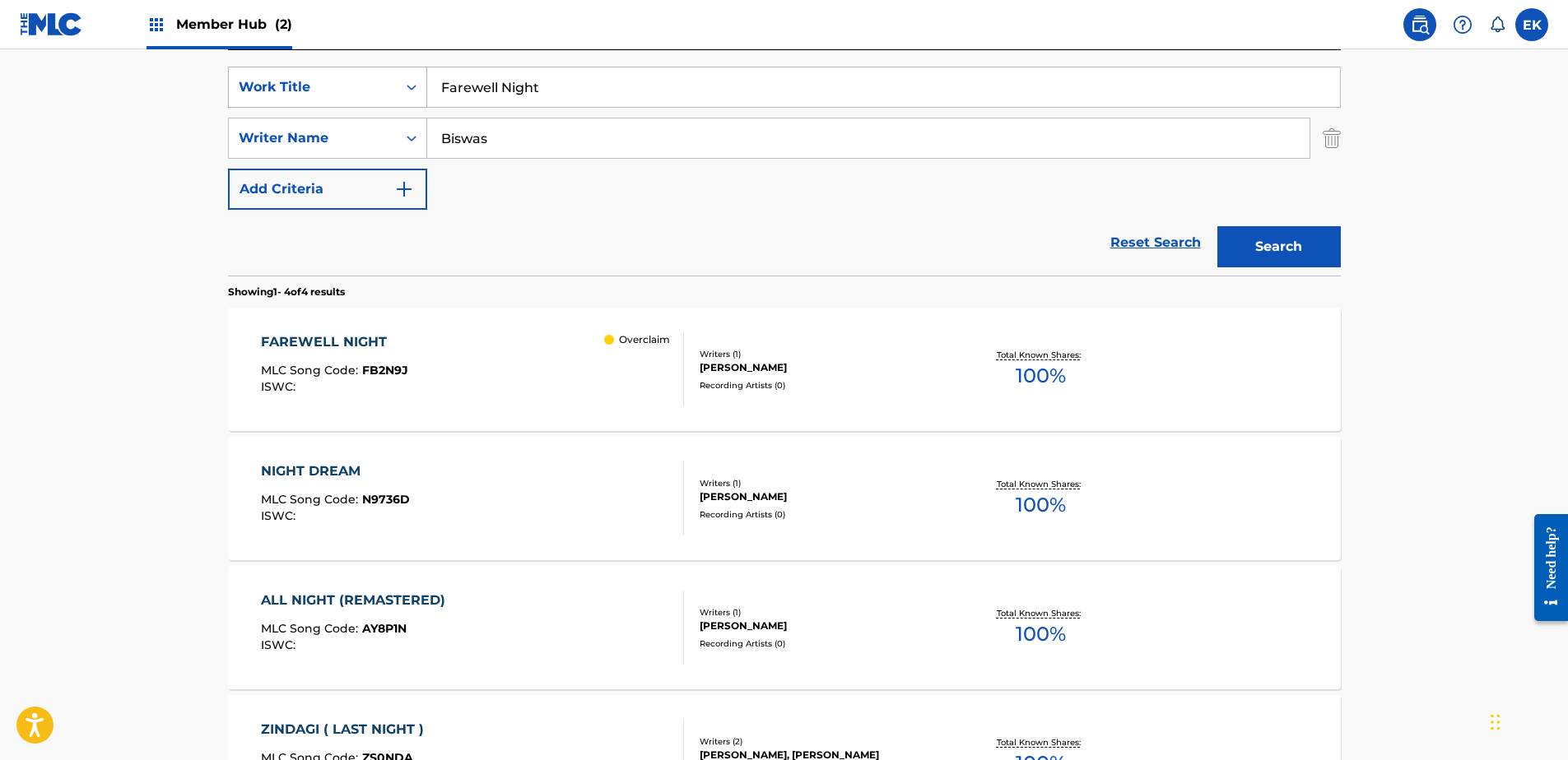
drag, startPoint x: 545, startPoint y: 90, endPoint x: 406, endPoint y: 87, distance: 139.0
click at [366, 89] on div "SearchWithCriteria0d7df179-0951-4bec-8528-4dcffb942a79 Work Title Farewell Night" at bounding box center [784, 87] width 1113 height 42
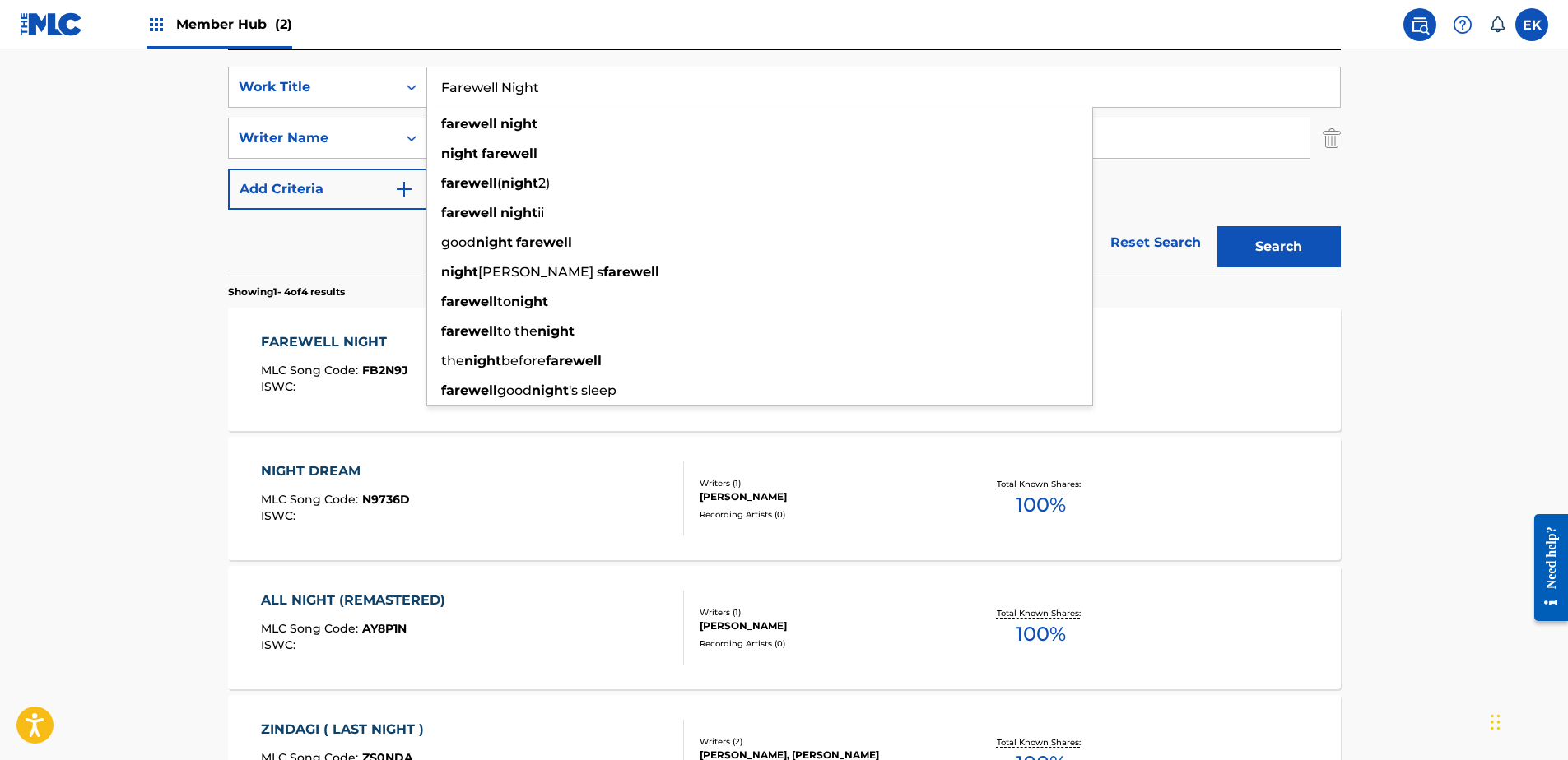
paste input "Outlander"
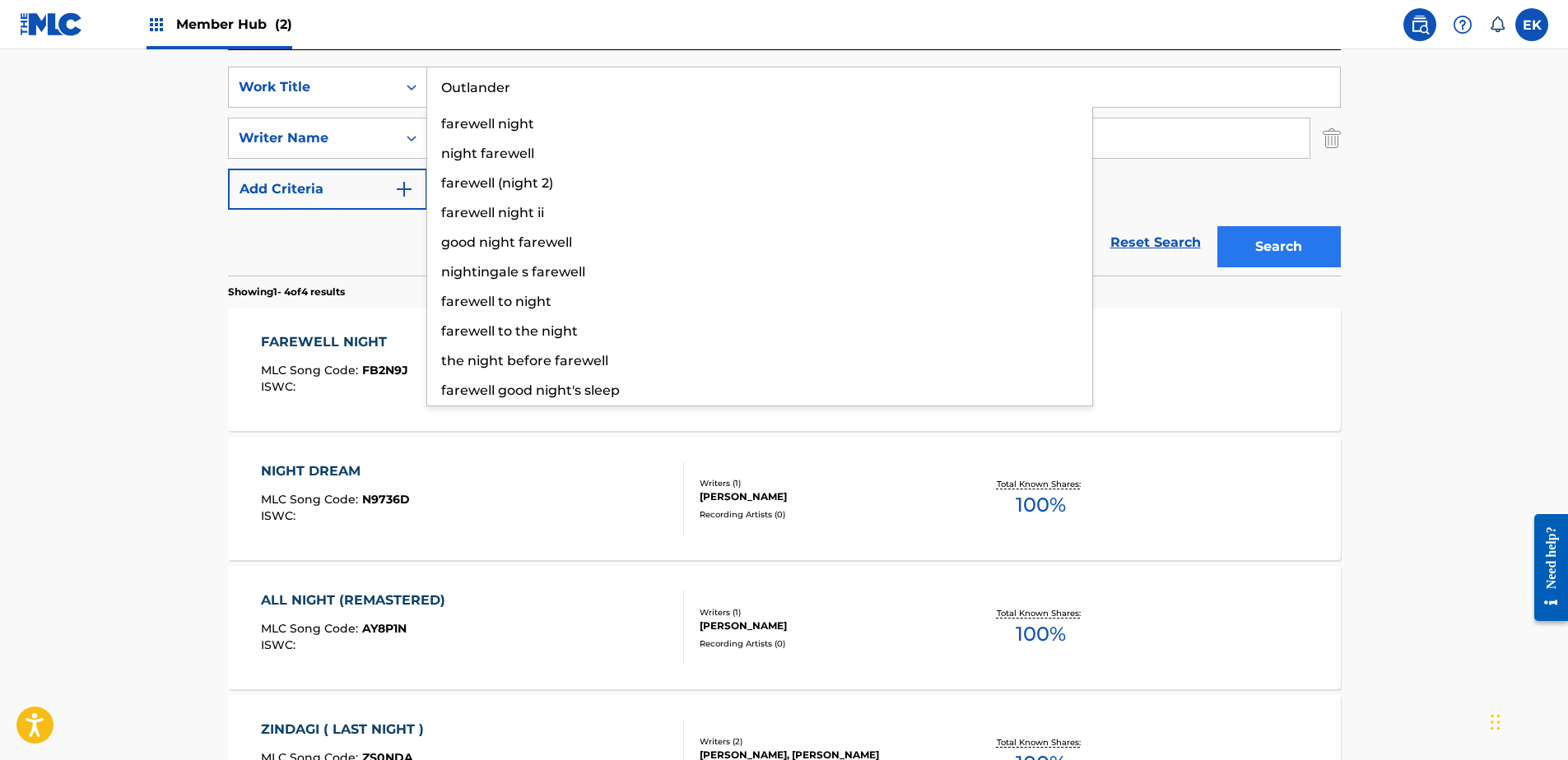
type input "Outlander"
click at [1288, 242] on button "Search" at bounding box center [1279, 247] width 124 height 42
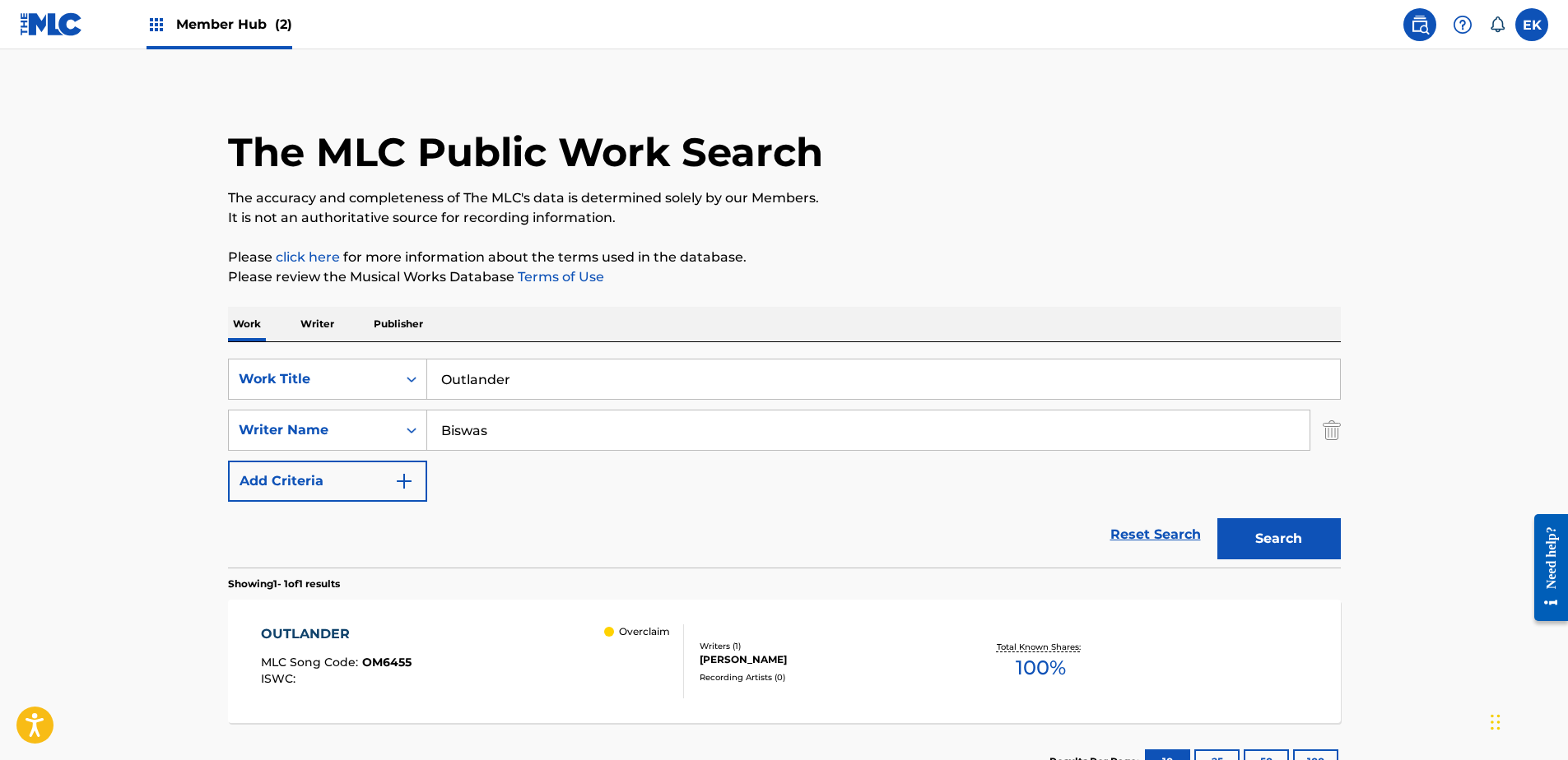
scroll to position [135, 0]
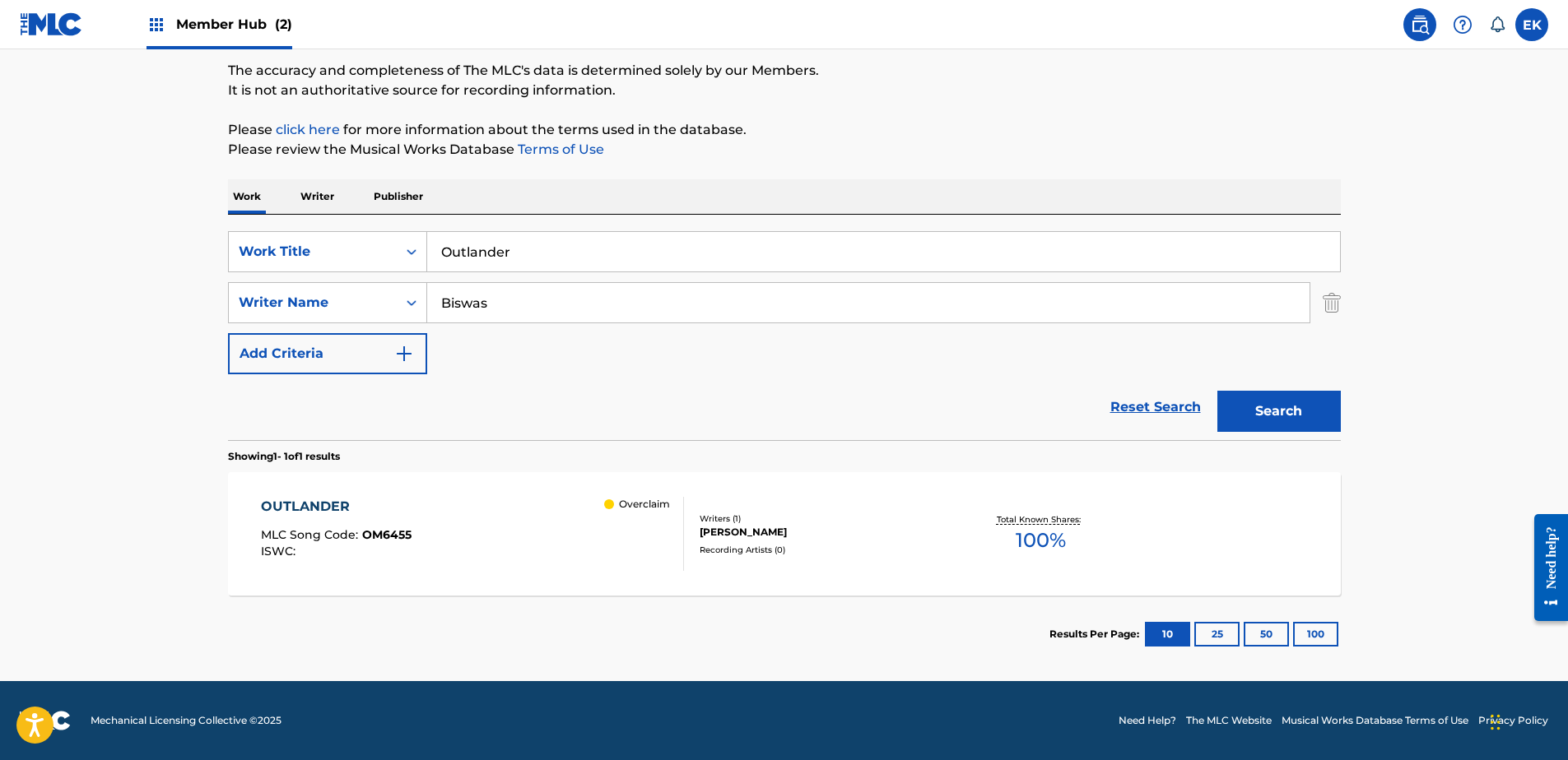
click at [446, 532] on div "OUTLANDER MLC Song Code : OM6455 ISWC : Overclaim" at bounding box center [472, 533] width 423 height 74
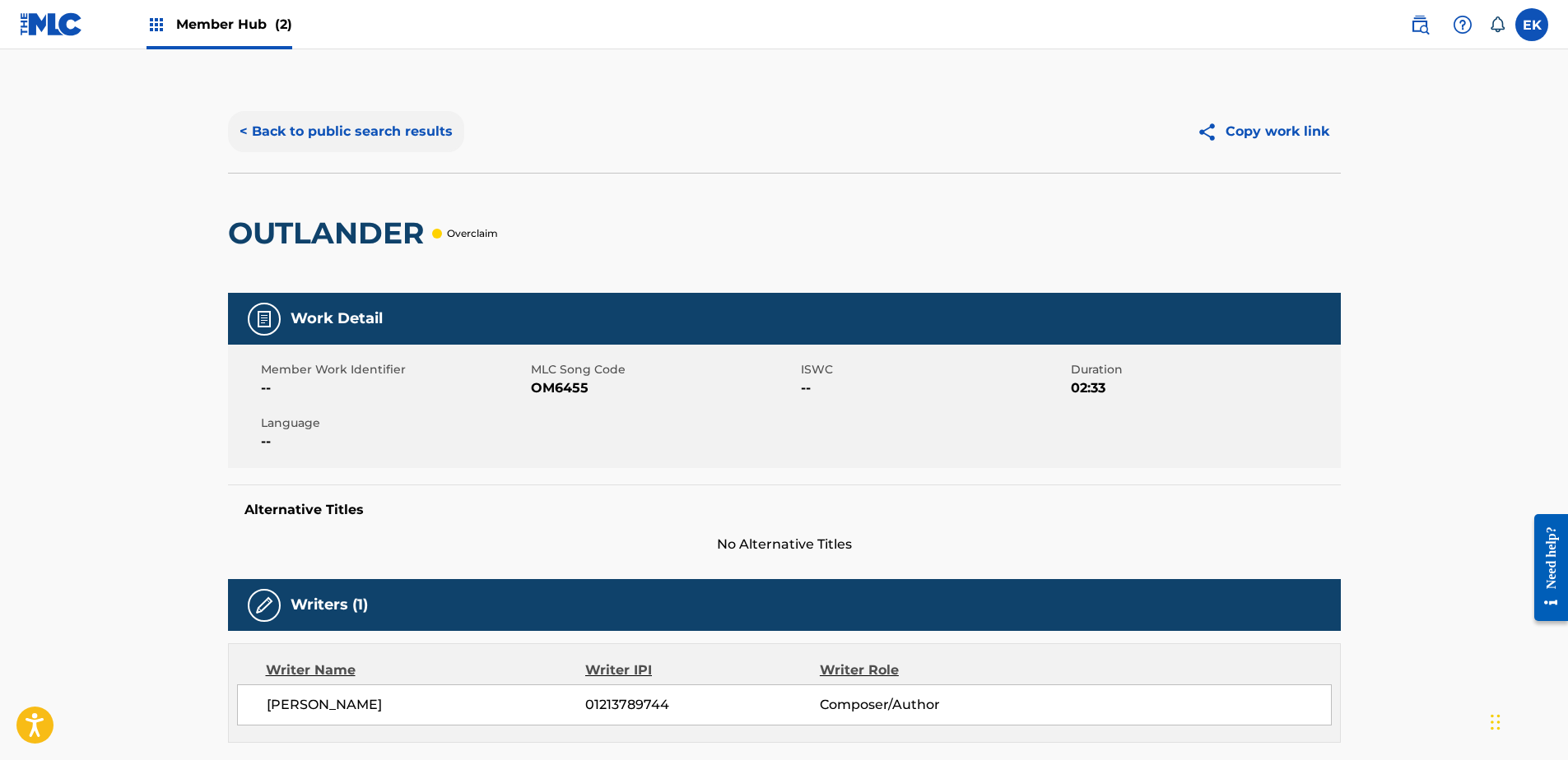
click at [314, 128] on button "< Back to public search results" at bounding box center [345, 132] width 237 height 42
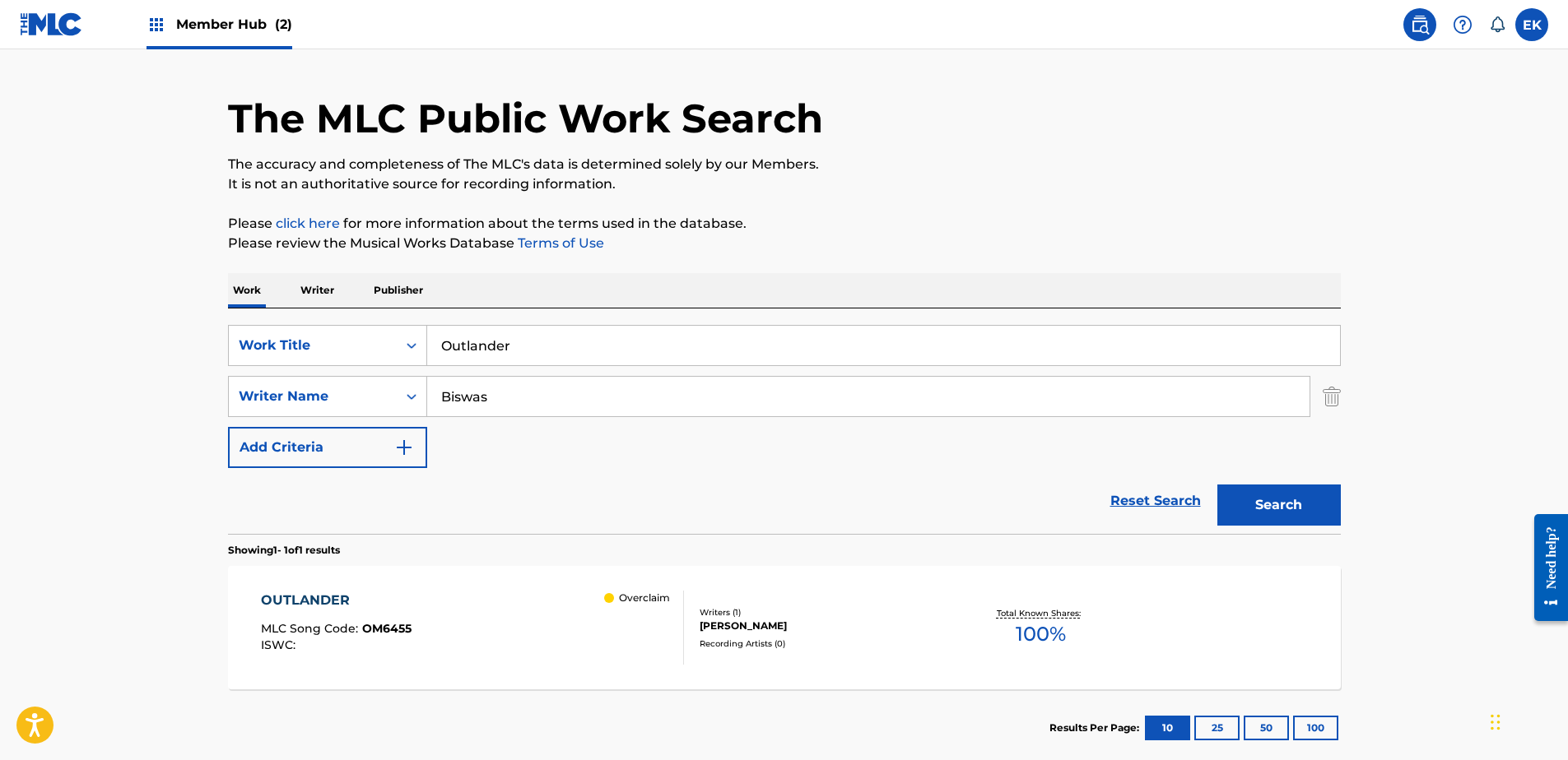
drag, startPoint x: 528, startPoint y: 356, endPoint x: 481, endPoint y: 349, distance: 47.5
click at [385, 350] on div "SearchWithCriteria0d7df179-0951-4bec-8528-4dcffb942a79 Work Title Outlander" at bounding box center [784, 345] width 1113 height 42
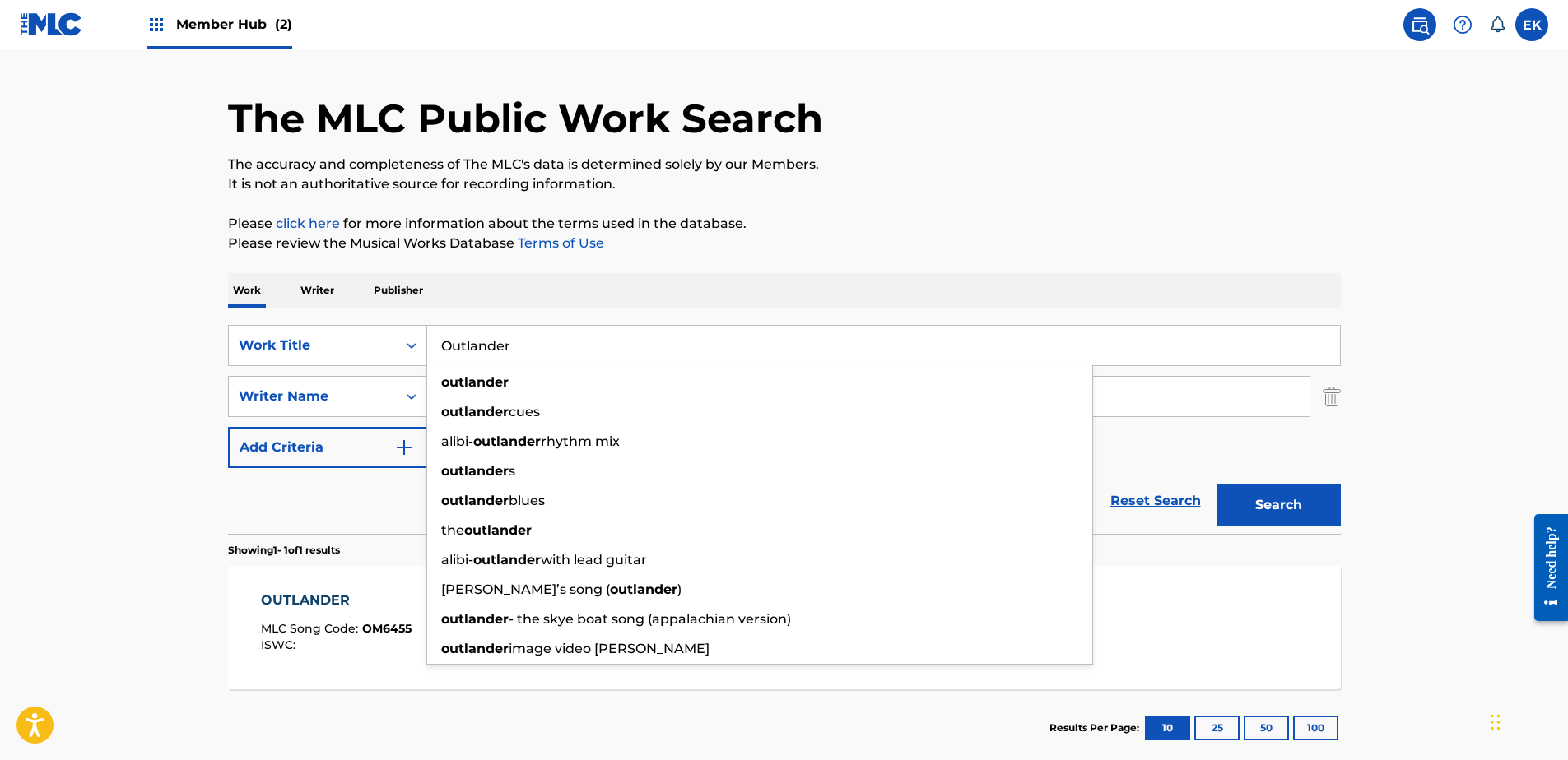
paste input "Triangle Hearts"
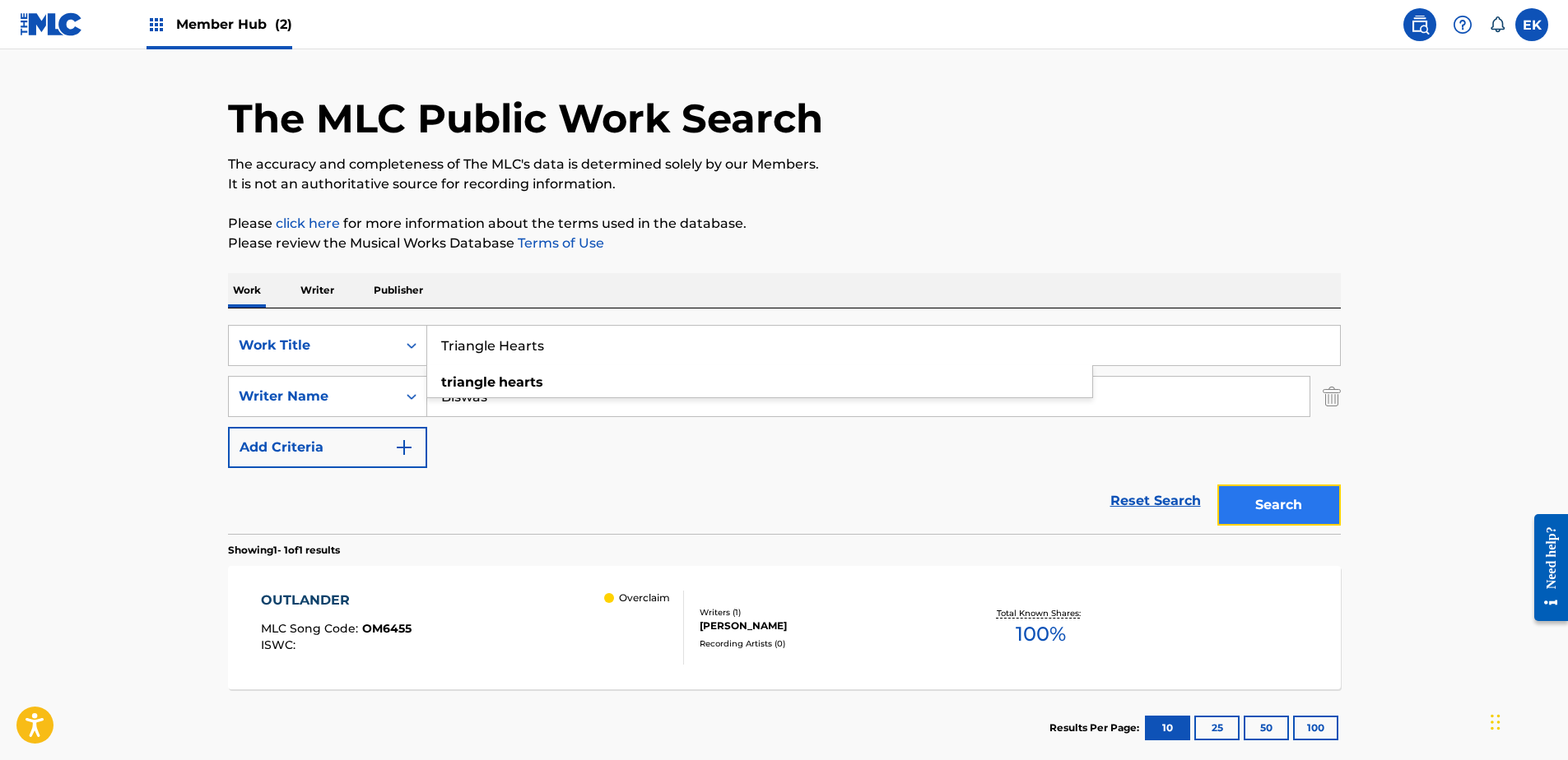
click at [1316, 516] on button "Search" at bounding box center [1279, 506] width 124 height 42
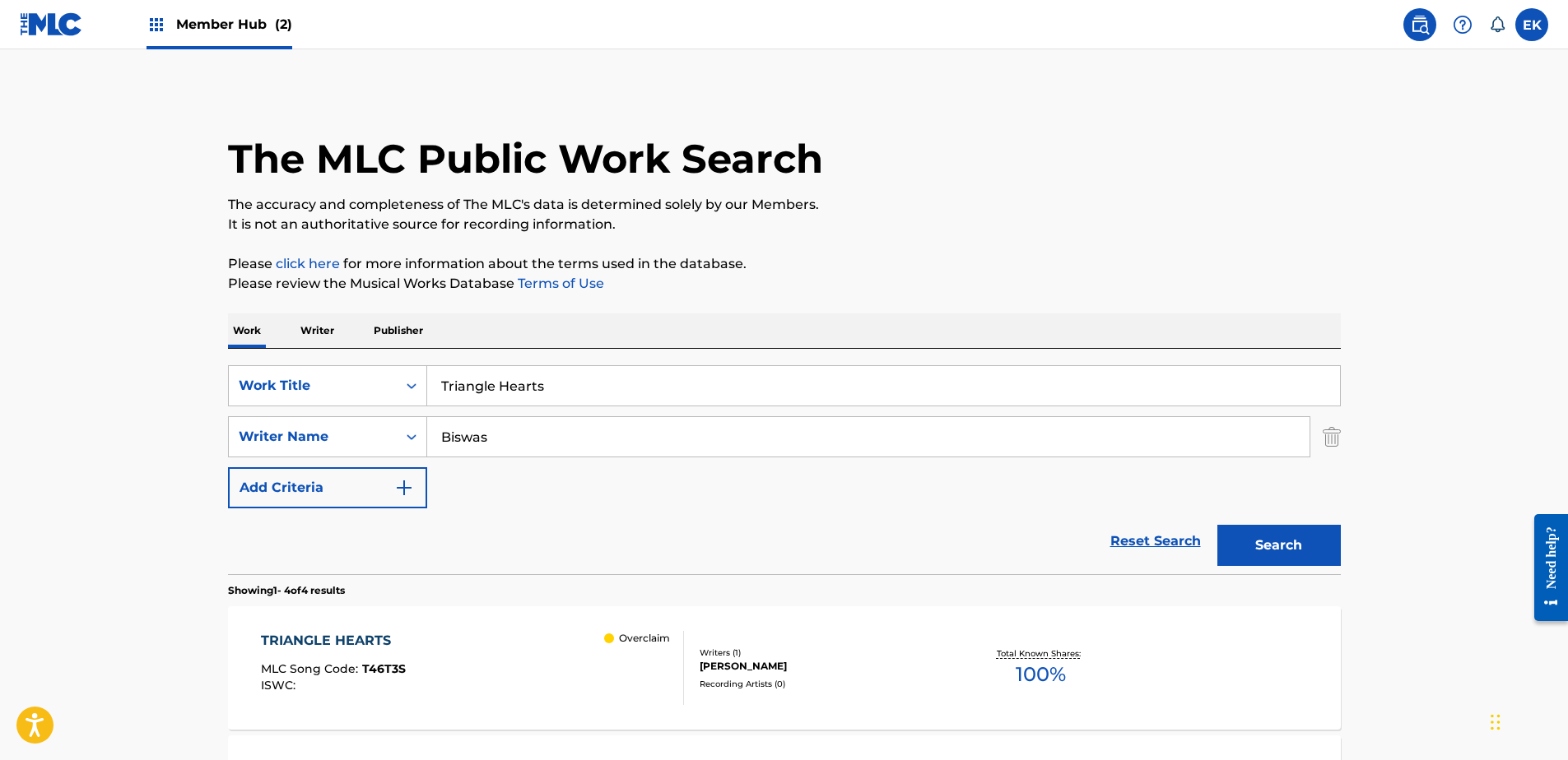
scroll to position [0, 0]
drag, startPoint x: 584, startPoint y: 390, endPoint x: 416, endPoint y: 387, distance: 168.0
click at [413, 388] on div "SearchWithCriteria0d7df179-0951-4bec-8528-4dcffb942a79 Work Title Triangle Hear…" at bounding box center [784, 387] width 1113 height 42
paste input "From Ordinary to Hero"
drag, startPoint x: 1286, startPoint y: 539, endPoint x: 1182, endPoint y: 524, distance: 105.1
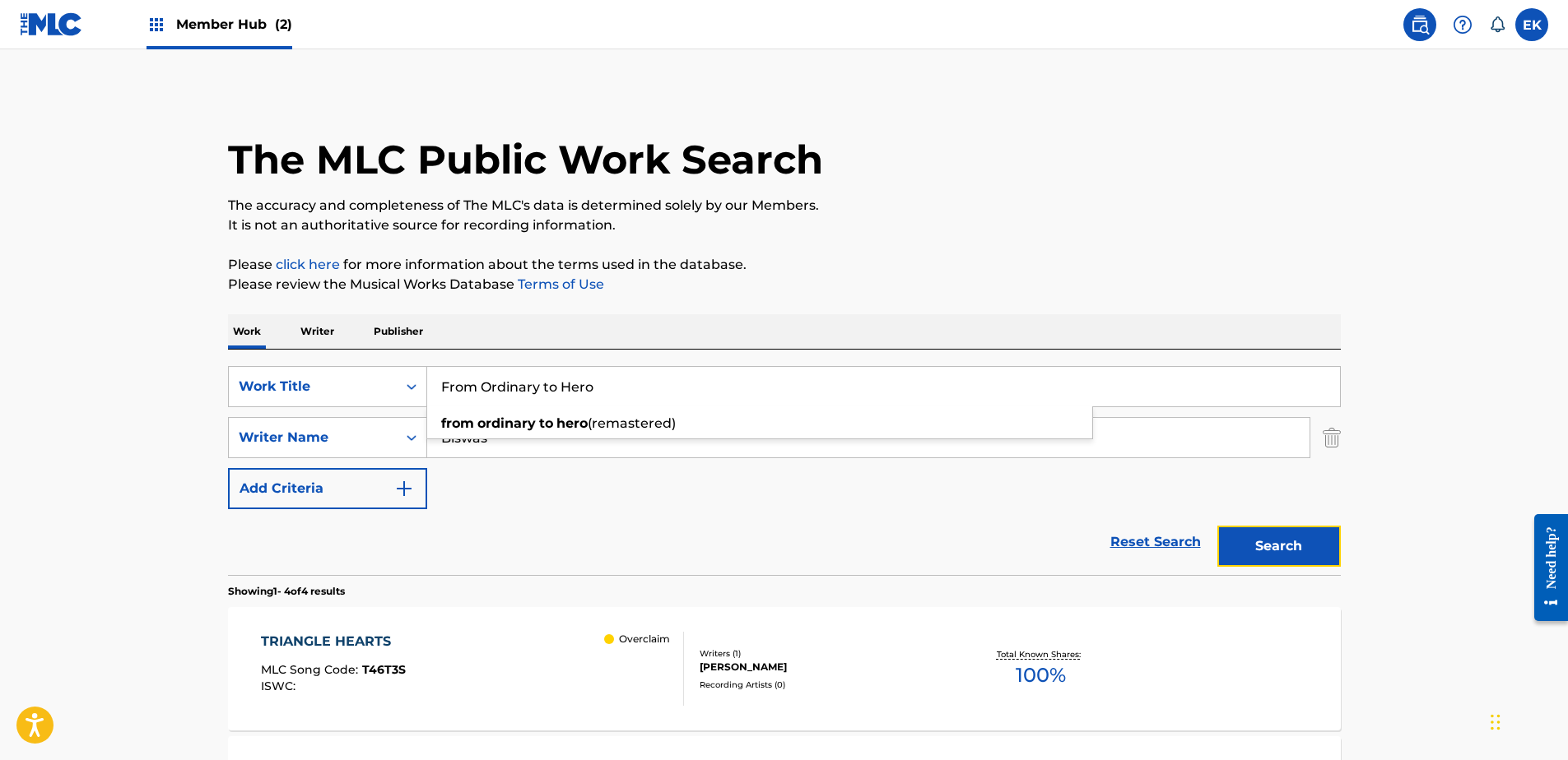
click at [1287, 539] on button "Search" at bounding box center [1279, 546] width 124 height 42
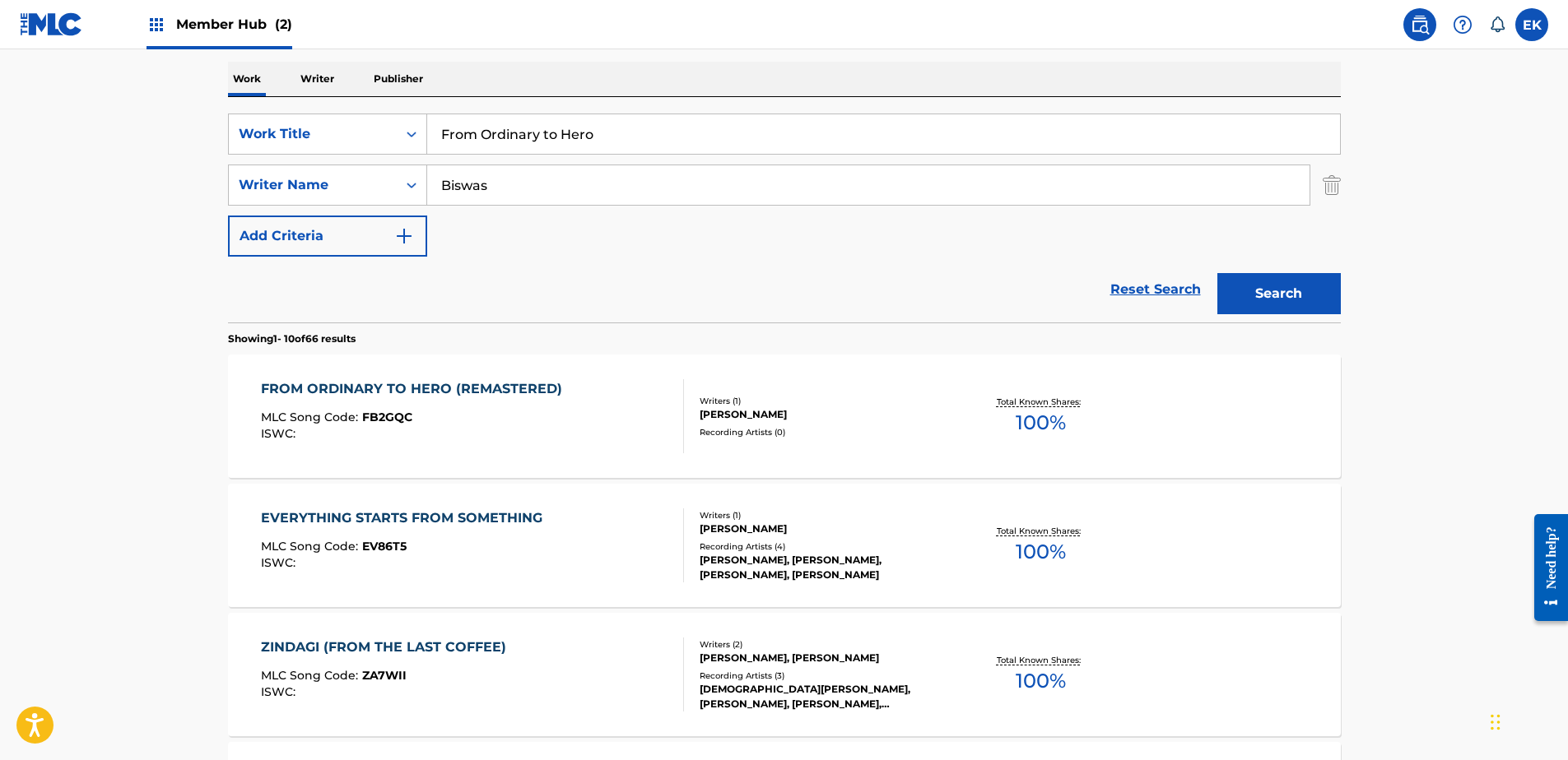
scroll to position [254, 0]
drag, startPoint x: 617, startPoint y: 123, endPoint x: 398, endPoint y: 135, distance: 219.3
click at [395, 135] on div "SearchWithCriteria0d7df179-0951-4bec-8528-4dcffb942a79 Work Title From Ordinary…" at bounding box center [784, 133] width 1113 height 42
paste input "Triangle Hearts"
click at [1316, 302] on button "Search" at bounding box center [1279, 292] width 124 height 42
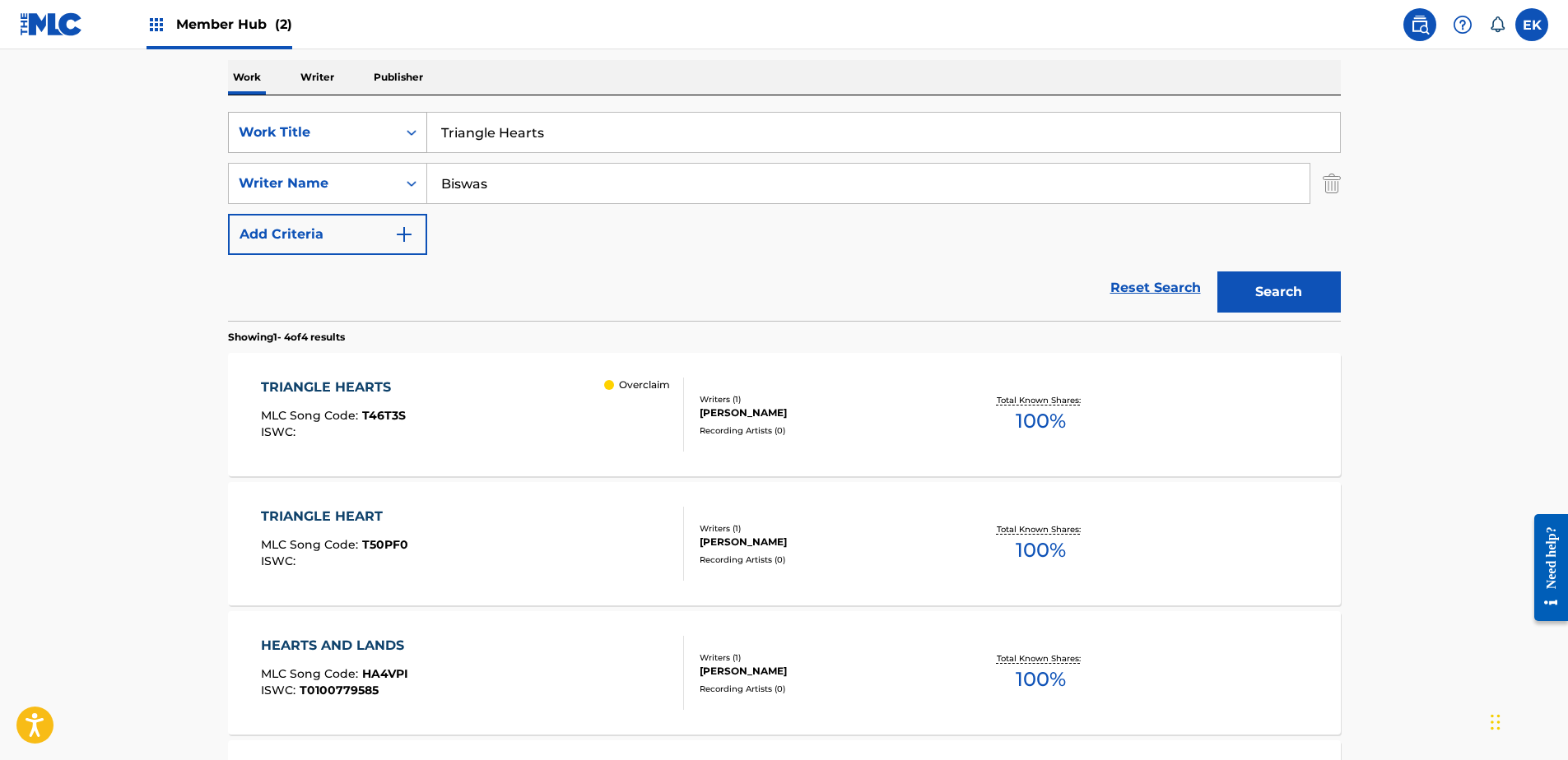
drag, startPoint x: 602, startPoint y: 132, endPoint x: 370, endPoint y: 120, distance: 232.3
click at [359, 123] on div "SearchWithCriteria0d7df179-0951-4bec-8528-4dcffb942a79 Work Title Triangle Hear…" at bounding box center [784, 133] width 1113 height 42
paste input "Ultra Starlight"
click at [1274, 290] on button "Search" at bounding box center [1279, 292] width 124 height 42
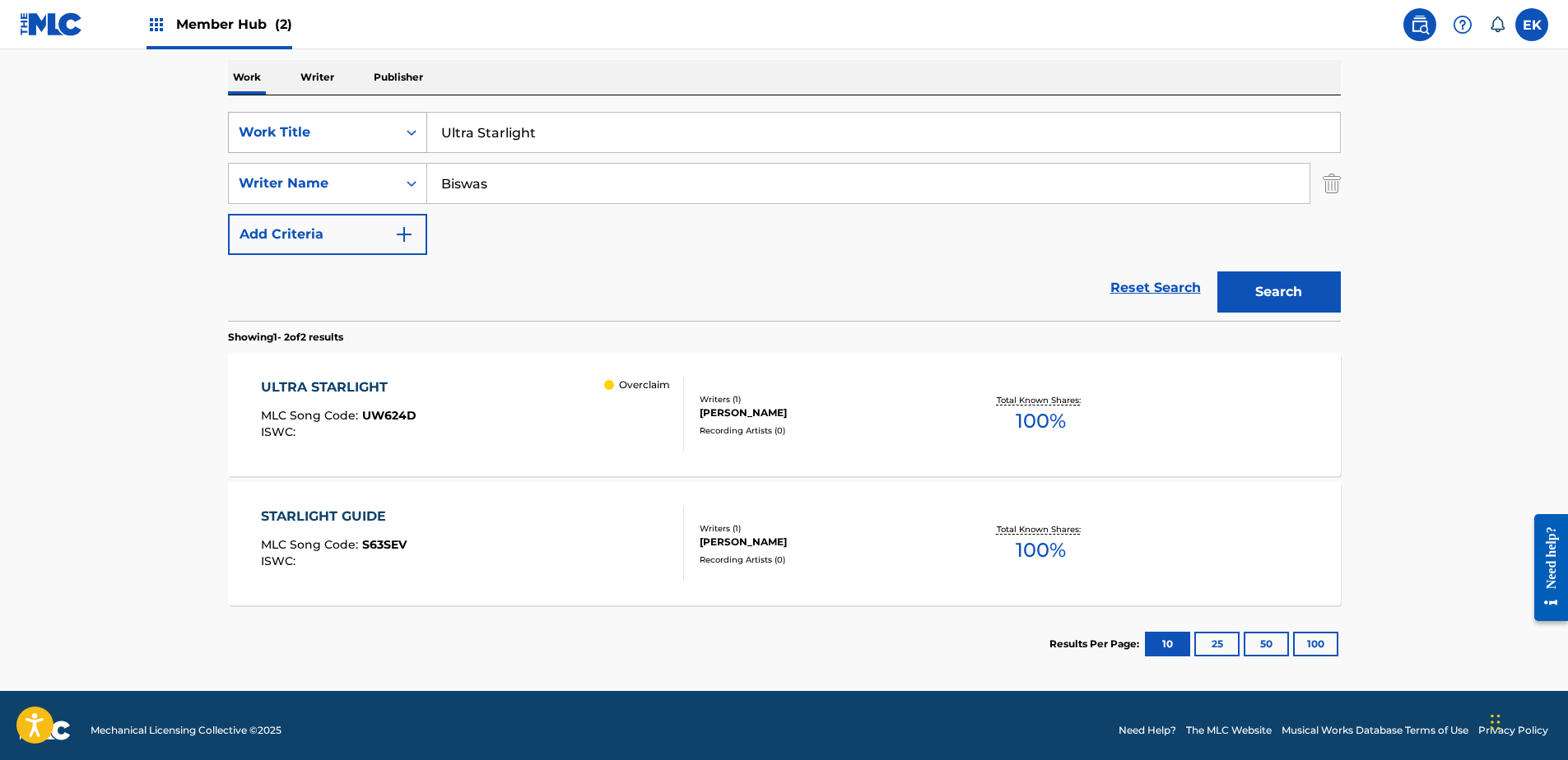
drag, startPoint x: 544, startPoint y: 135, endPoint x: 411, endPoint y: 133, distance: 133.0
click at [411, 133] on div "SearchWithCriteria0d7df179-0951-4bec-8528-4dcffb942a79 Work Title Ultra Starlig…" at bounding box center [784, 133] width 1113 height 42
paste input "Tanuki"
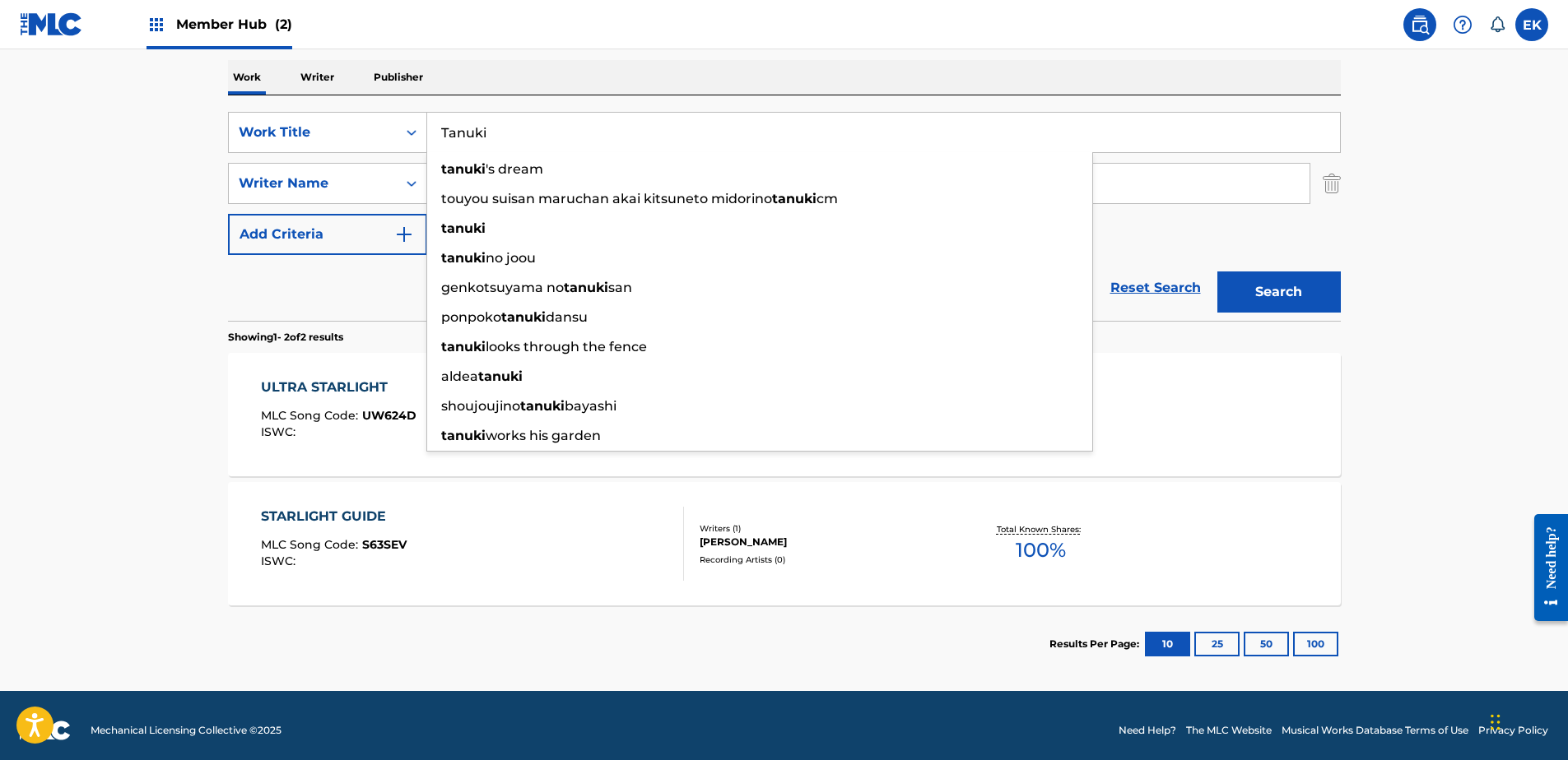
type input "Tanuki"
click at [1265, 296] on button "Search" at bounding box center [1279, 292] width 124 height 42
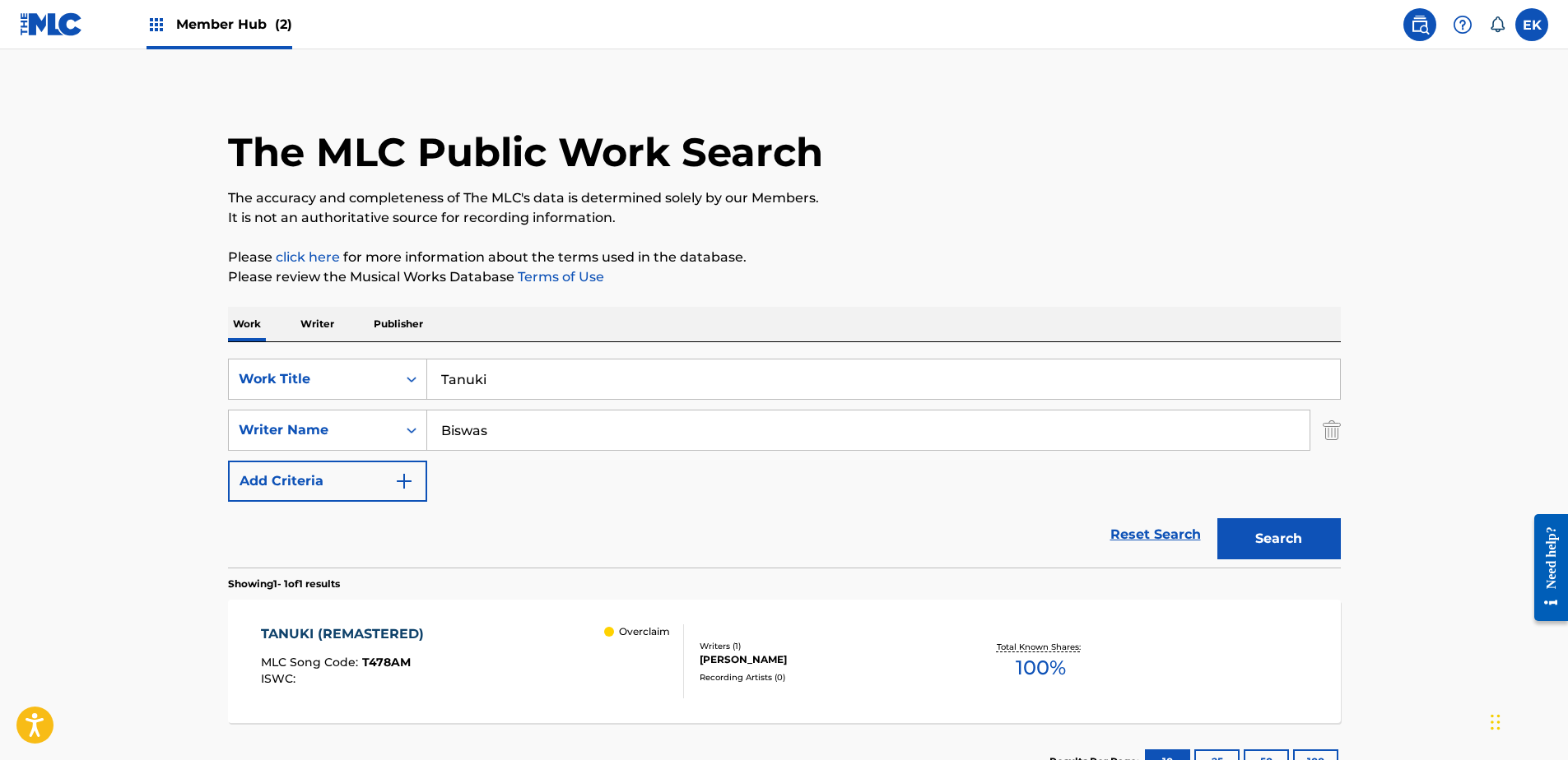
scroll to position [135, 0]
